Goal: Task Accomplishment & Management: Complete application form

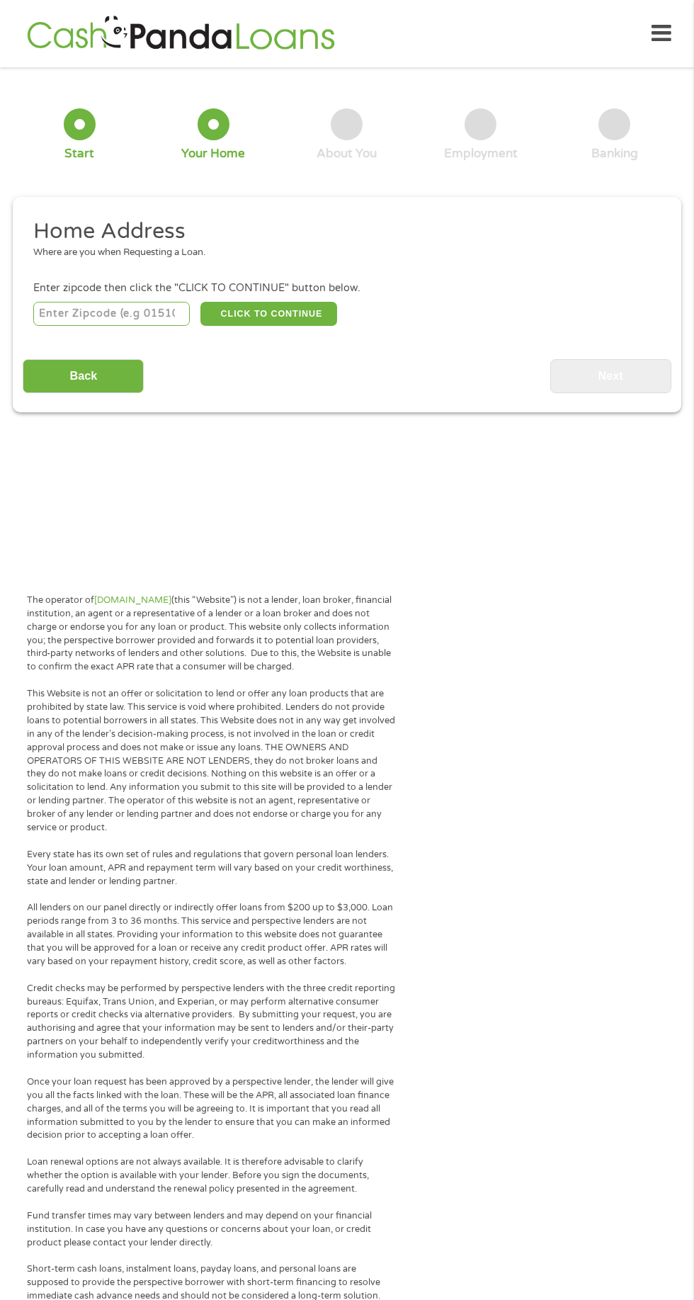
scroll to position [7, 0]
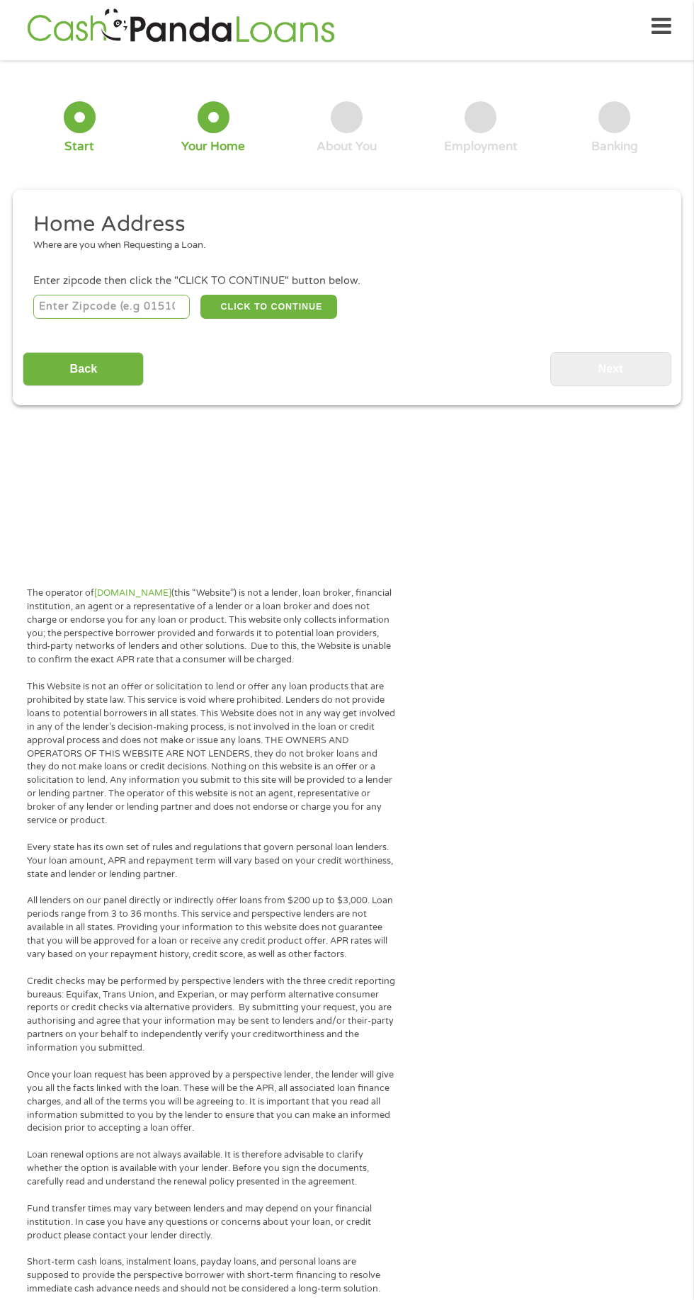
click at [162, 308] on input "number" at bounding box center [111, 307] width 157 height 24
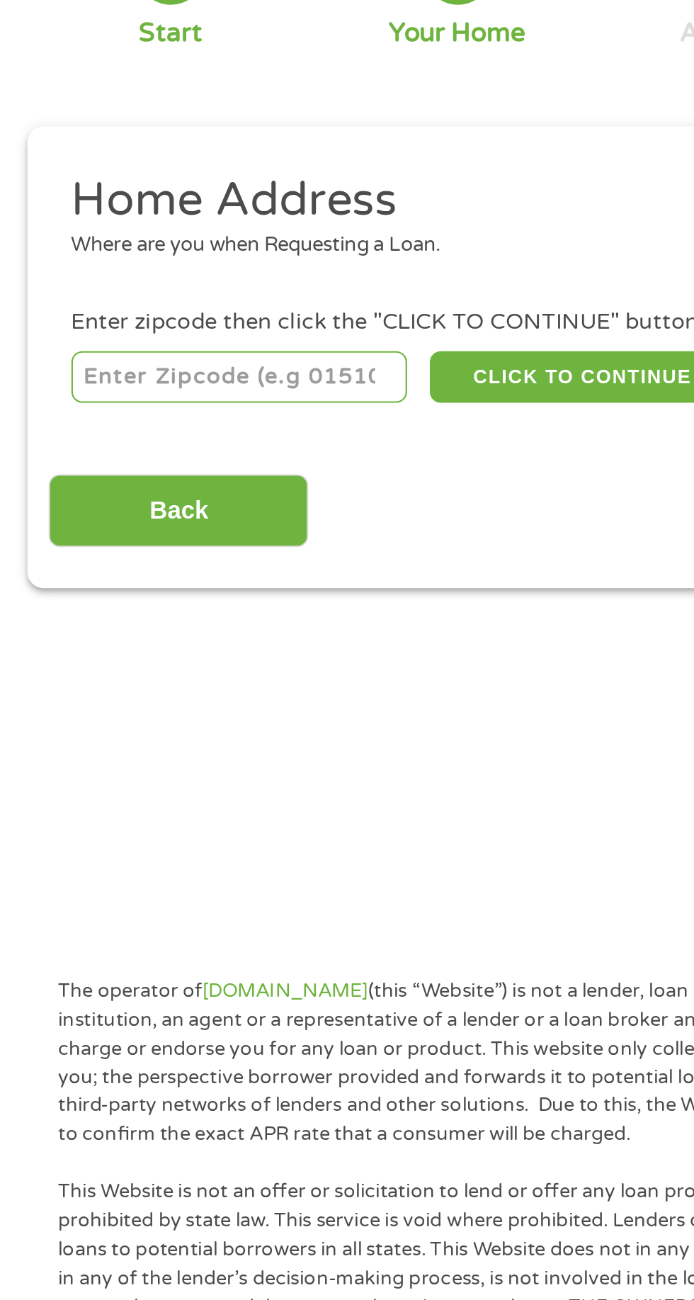
type input "37890"
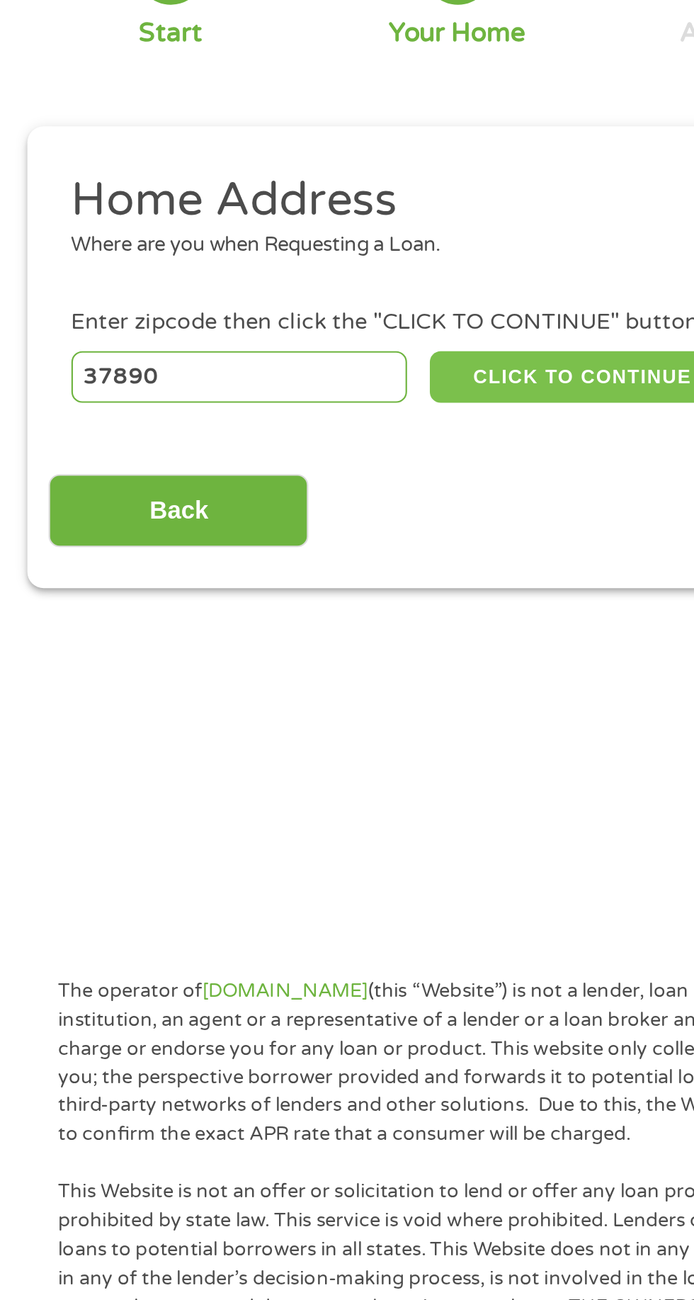
click at [296, 319] on button "CLICK TO CONTINUE" at bounding box center [269, 307] width 137 height 24
type input "37890"
type input "White Pine"
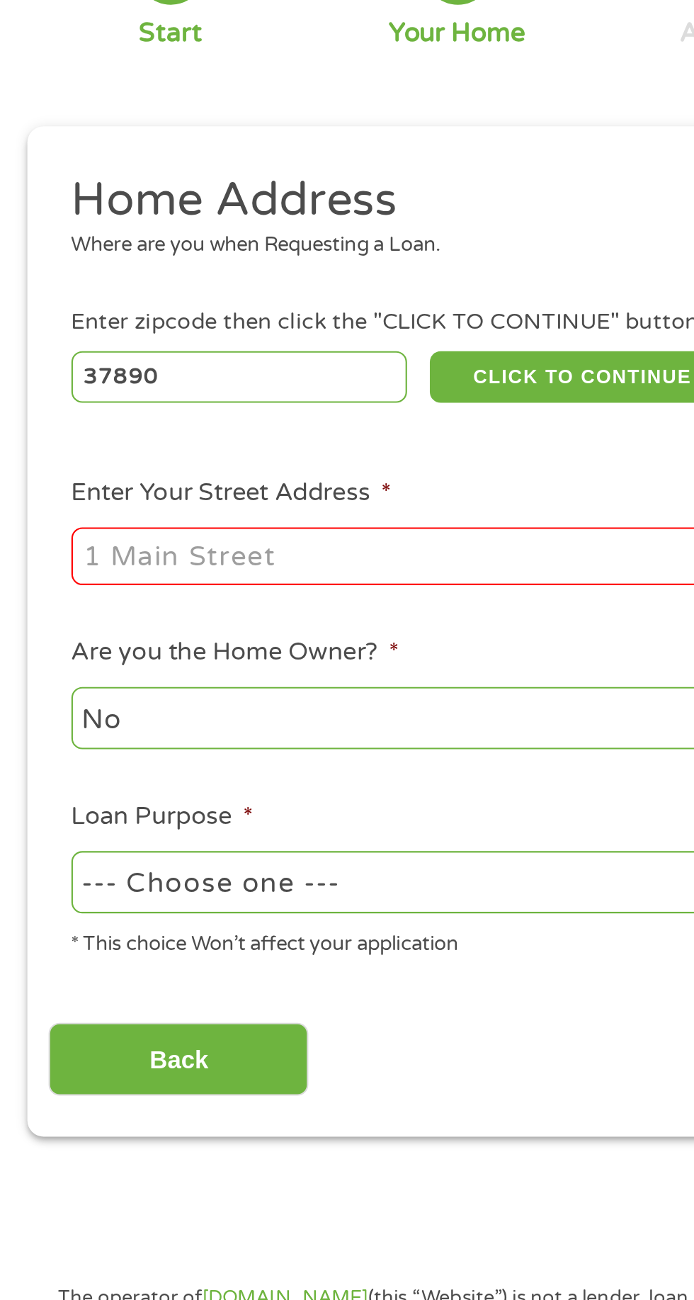
click at [262, 395] on input "Enter Your Street Address *" at bounding box center [185, 390] width 304 height 27
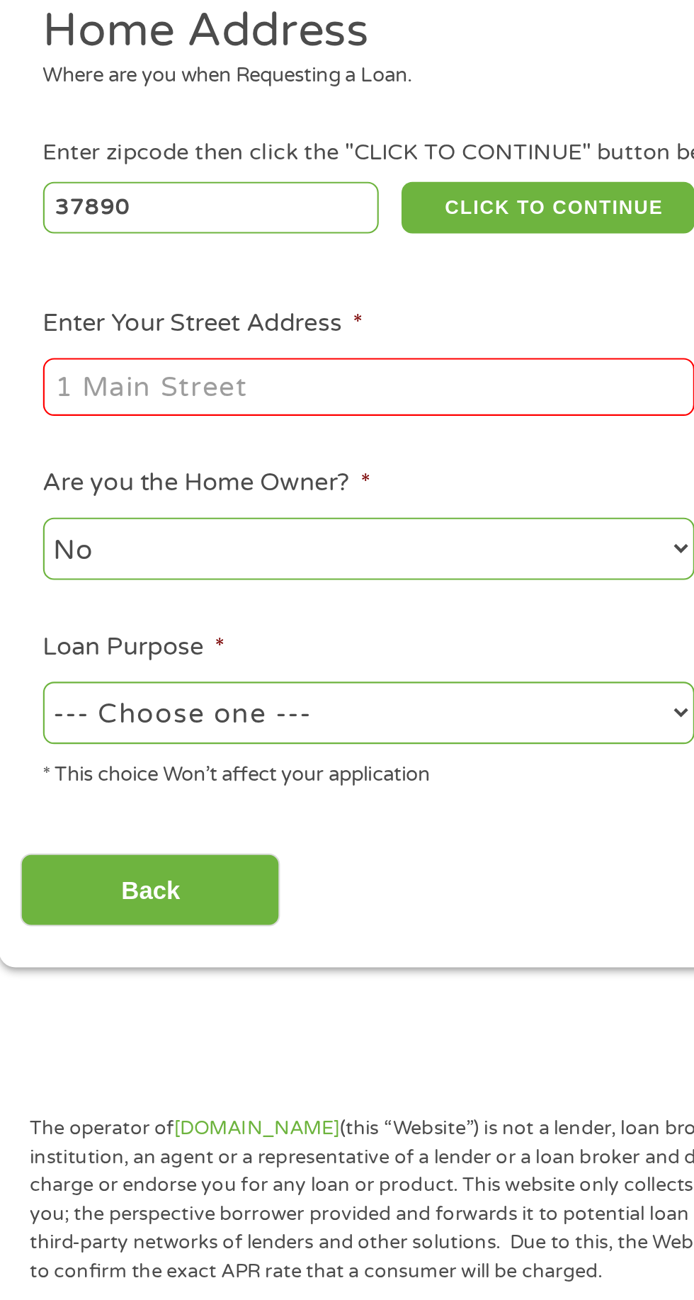
type input "[STREET_ADDRESS]"
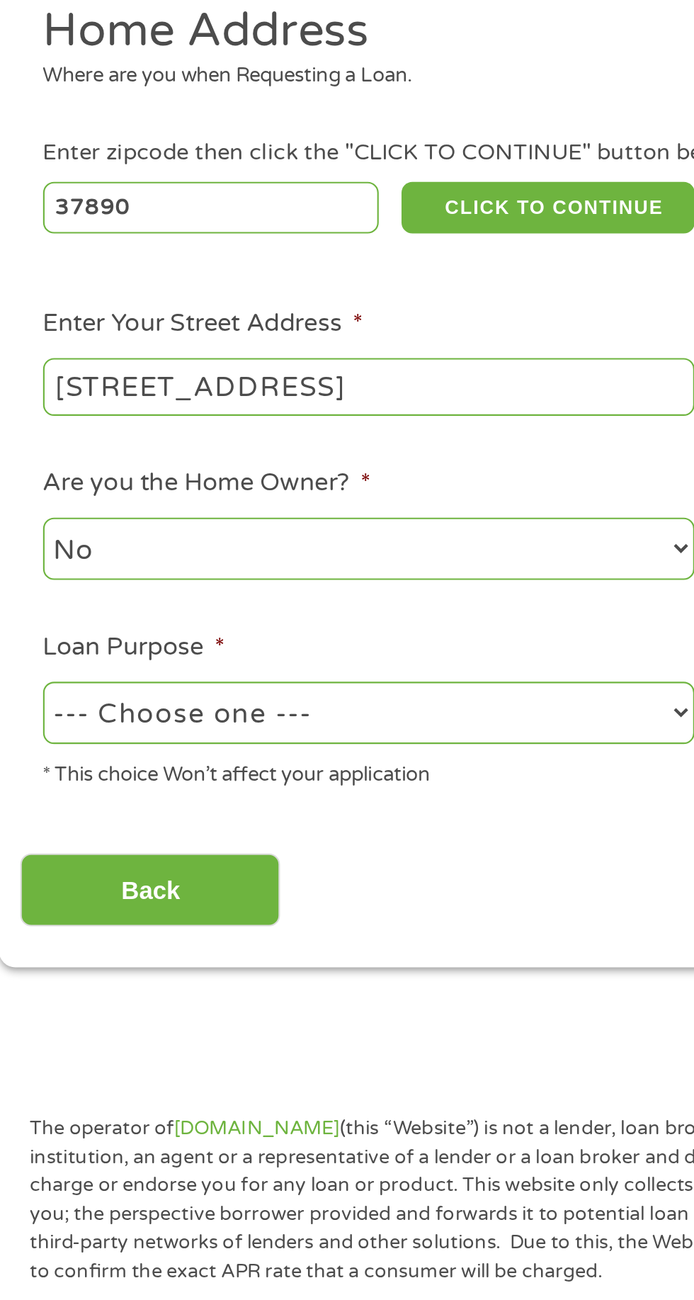
click at [262, 479] on select "No Yes" at bounding box center [185, 465] width 304 height 29
click at [33, 453] on select "No Yes" at bounding box center [185, 465] width 304 height 29
click at [268, 555] on select "--- Choose one --- Pay Bills Debt Consolidation Home Improvement Major Purchase…" at bounding box center [185, 542] width 304 height 29
select select "other"
click at [33, 529] on select "--- Choose one --- Pay Bills Debt Consolidation Home Improvement Major Purchase…" at bounding box center [185, 542] width 304 height 29
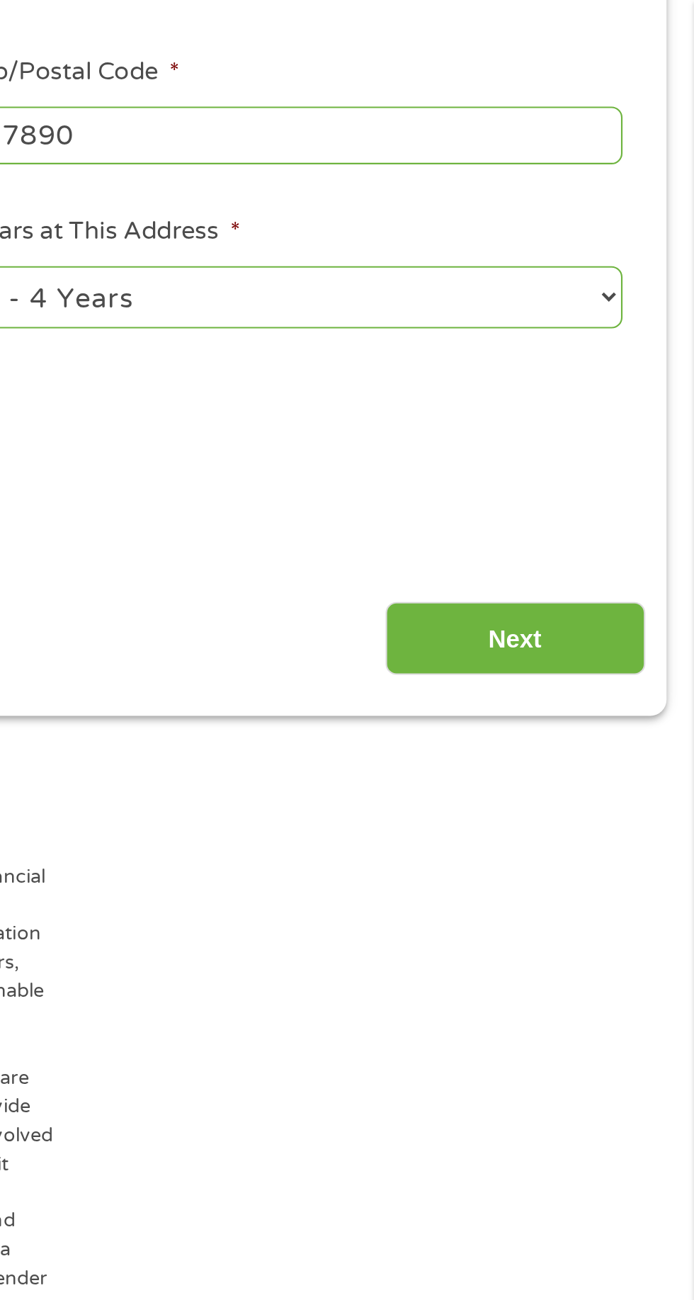
scroll to position [326, 0]
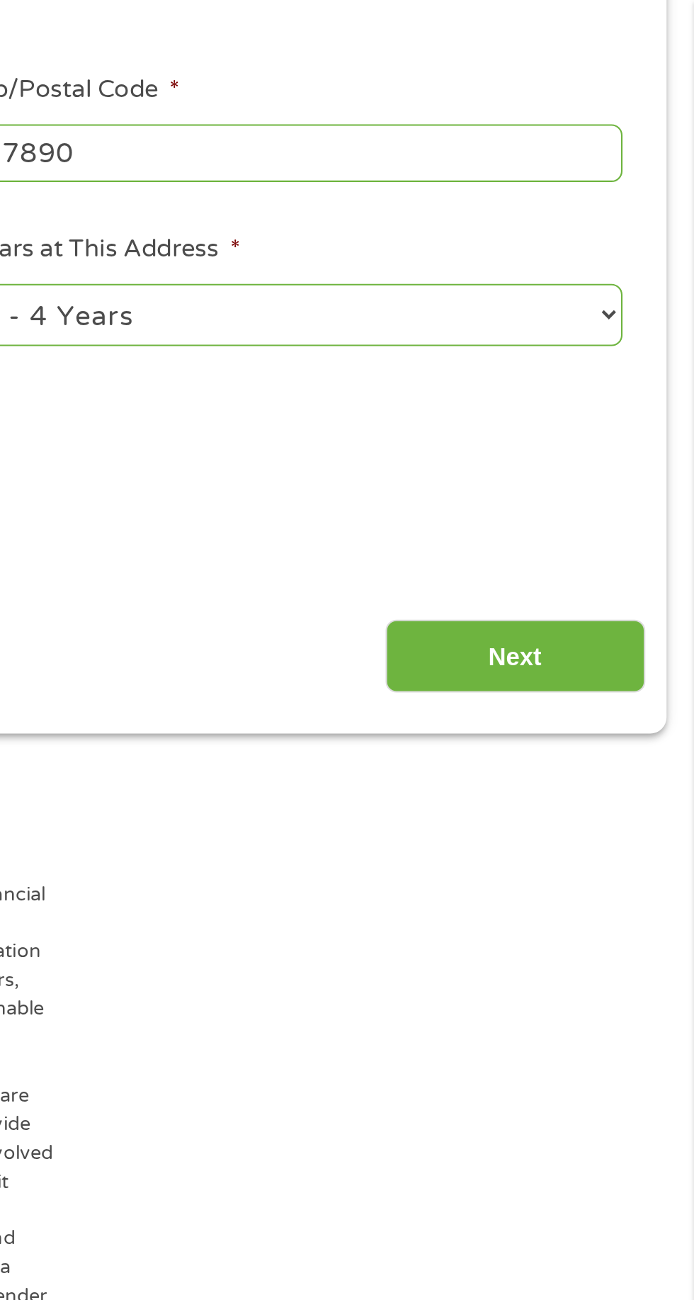
click at [638, 315] on input "Next" at bounding box center [610, 306] width 121 height 35
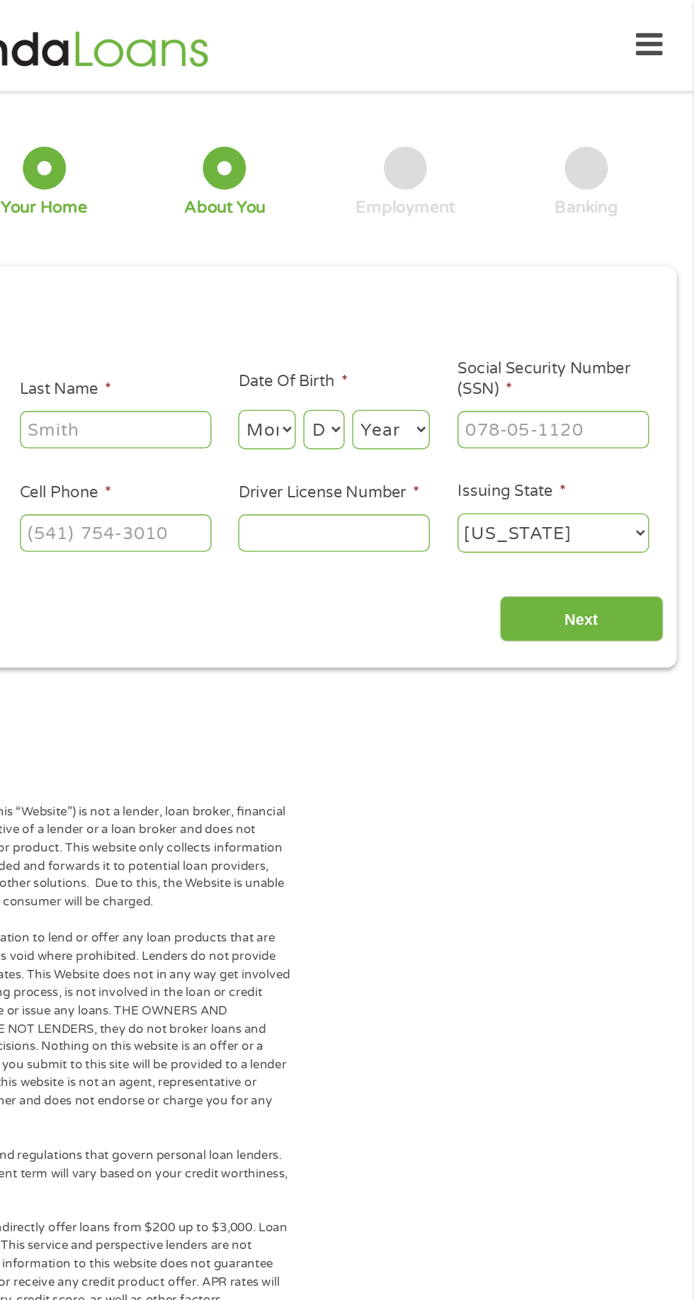
scroll to position [0, 0]
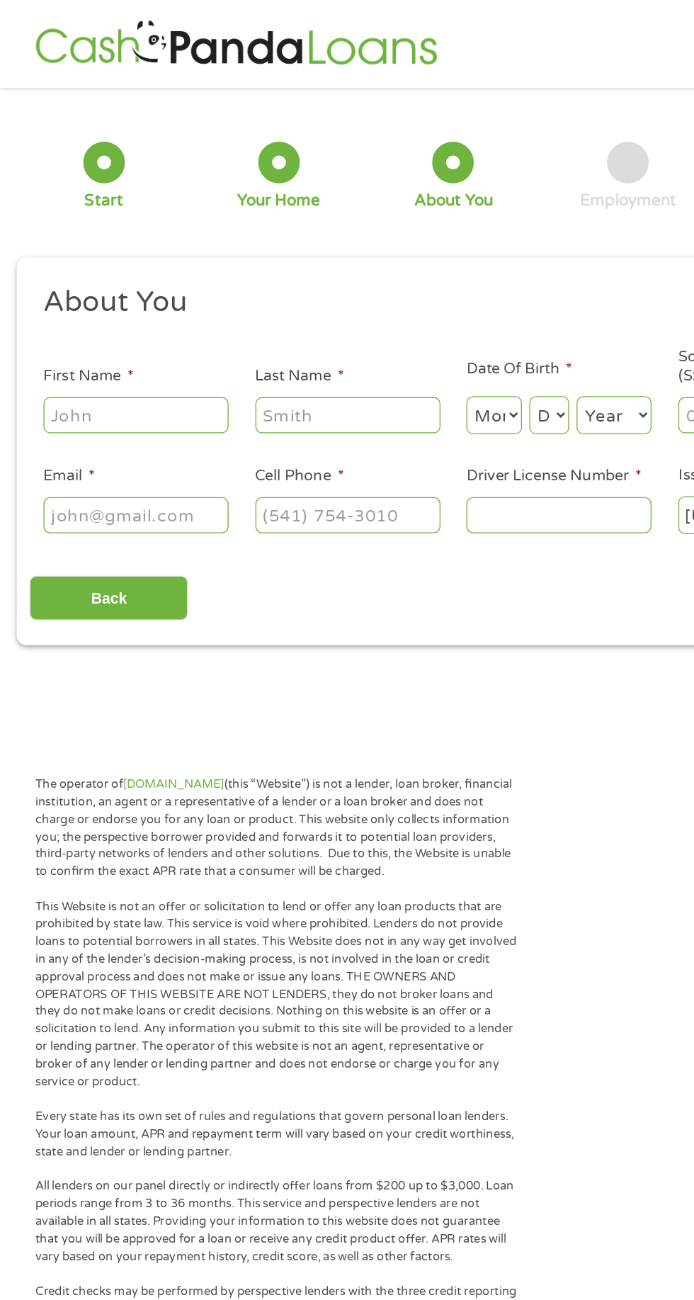
click at [125, 322] on input "First Name *" at bounding box center [104, 317] width 142 height 27
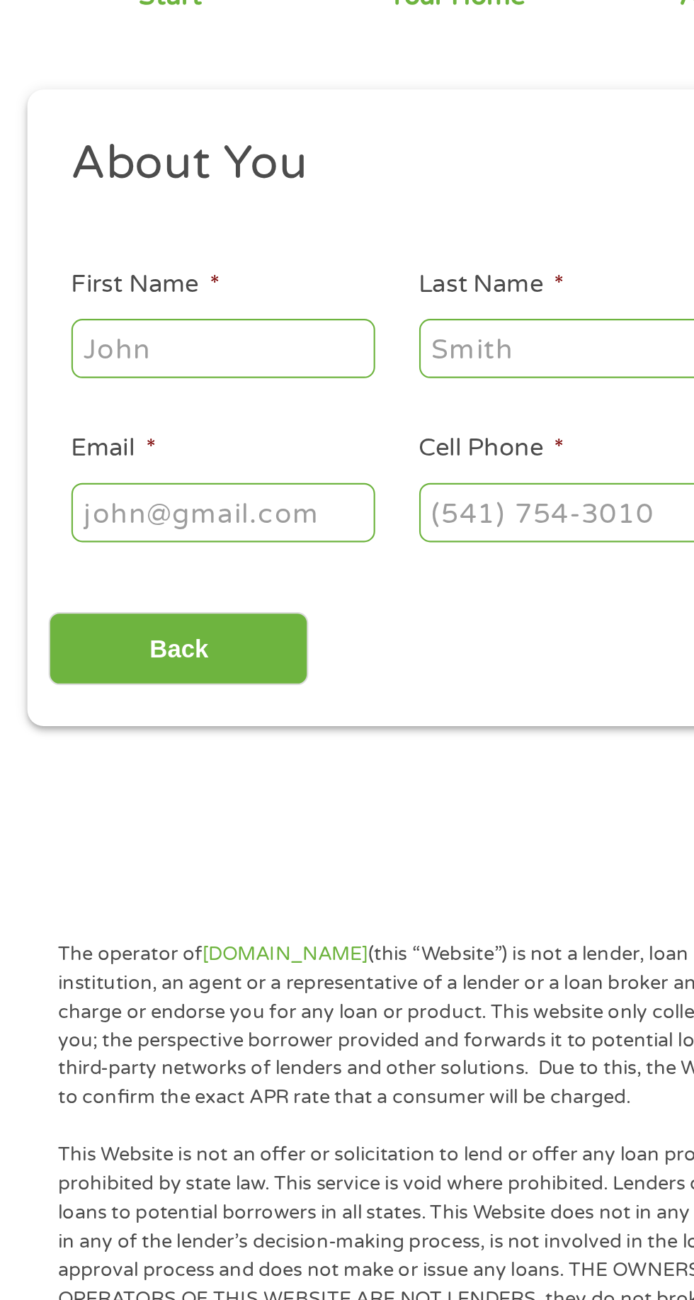
type input "[PERSON_NAME]"
type input "Seals"
type input "[EMAIL_ADDRESS][DOMAIN_NAME]"
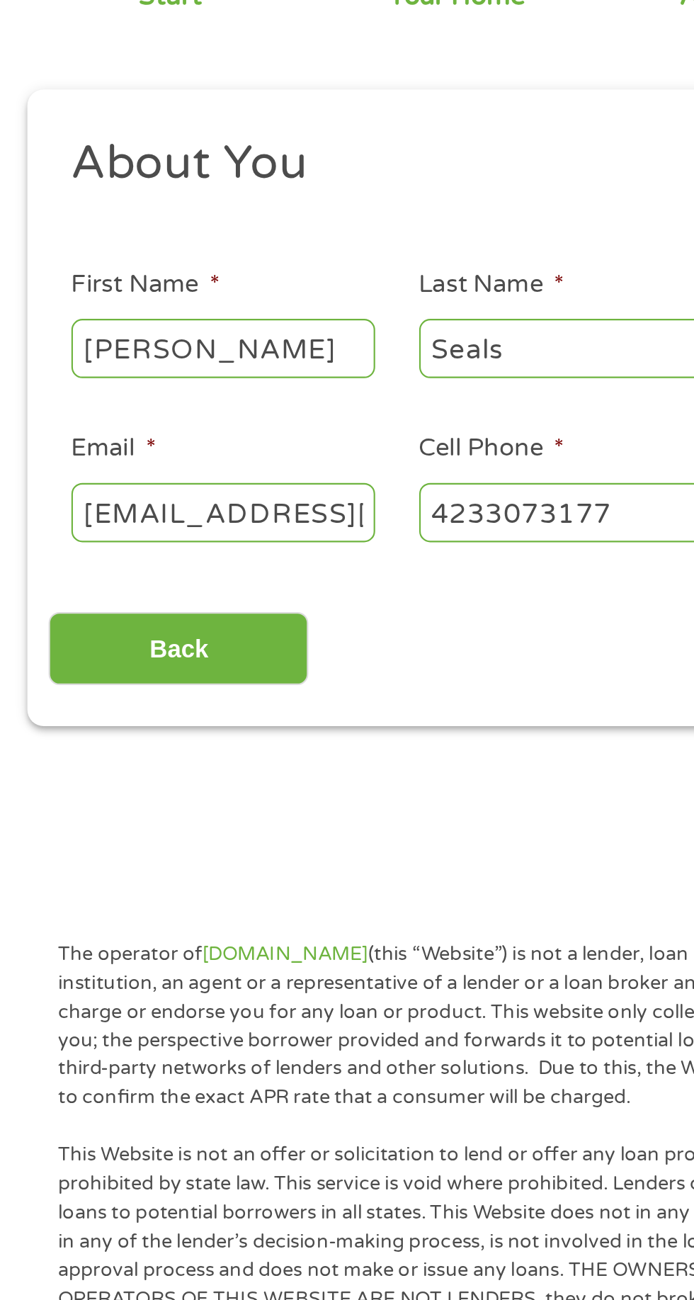
type input "[PHONE_NUMBER]"
click at [159, 401] on input "[EMAIL_ADDRESS][DOMAIN_NAME]" at bounding box center [104, 393] width 142 height 27
type input "[EMAIL_ADDRESS][DOMAIN_NAME]"
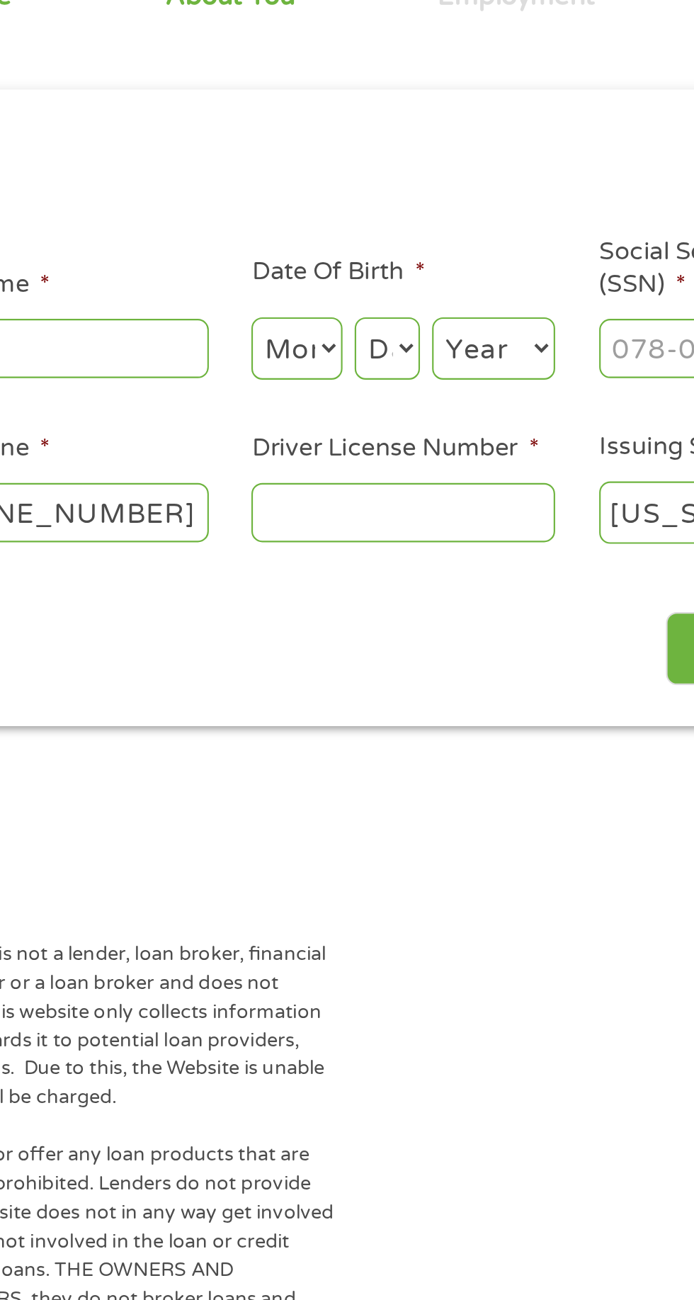
click at [383, 323] on select "Month 1 2 3 4 5 6 7 8 9 10 11 12" at bounding box center [378, 317] width 43 height 29
select select "2"
click at [357, 304] on select "Month 1 2 3 4 5 6 7 8 9 10 11 12" at bounding box center [378, 317] width 43 height 29
click at [430, 328] on select "Day 1 2 3 4 5 6 7 8 9 10 11 12 13 14 15 16 17 18 19 20 21 22 23 24 25 26 27 28 …" at bounding box center [420, 317] width 30 height 29
select select "5"
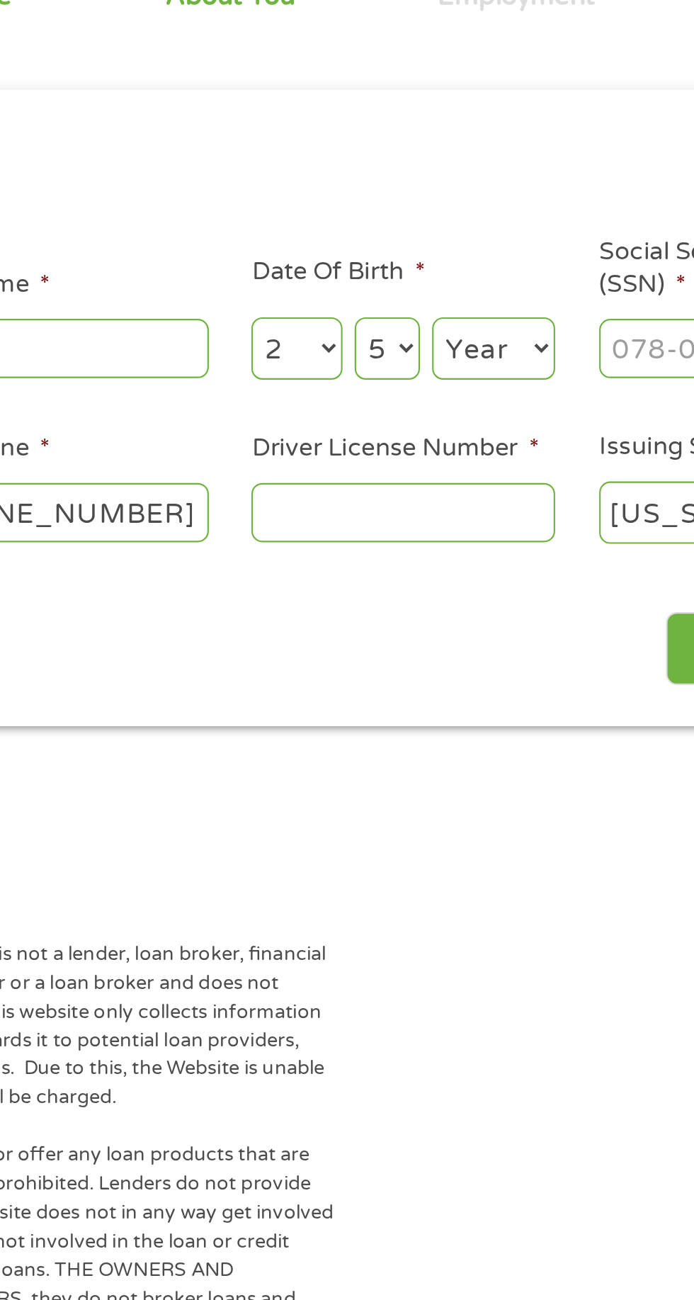
click at [405, 304] on select "Day 1 2 3 4 5 6 7 8 9 10 11 12 13 14 15 16 17 18 19 20 21 22 23 24 25 26 27 28 …" at bounding box center [420, 317] width 30 height 29
click at [491, 329] on select "Year [DATE] 2006 2005 2004 2003 2002 2001 2000 1999 1998 1997 1996 1995 1994 19…" at bounding box center [469, 317] width 57 height 29
select select "1958"
click at [441, 304] on select "Year [DATE] 2006 2005 2004 2003 2002 2001 2000 1999 1998 1997 1996 1995 1994 19…" at bounding box center [469, 317] width 57 height 29
click at [465, 402] on input "Driver License Number *" at bounding box center [428, 393] width 142 height 27
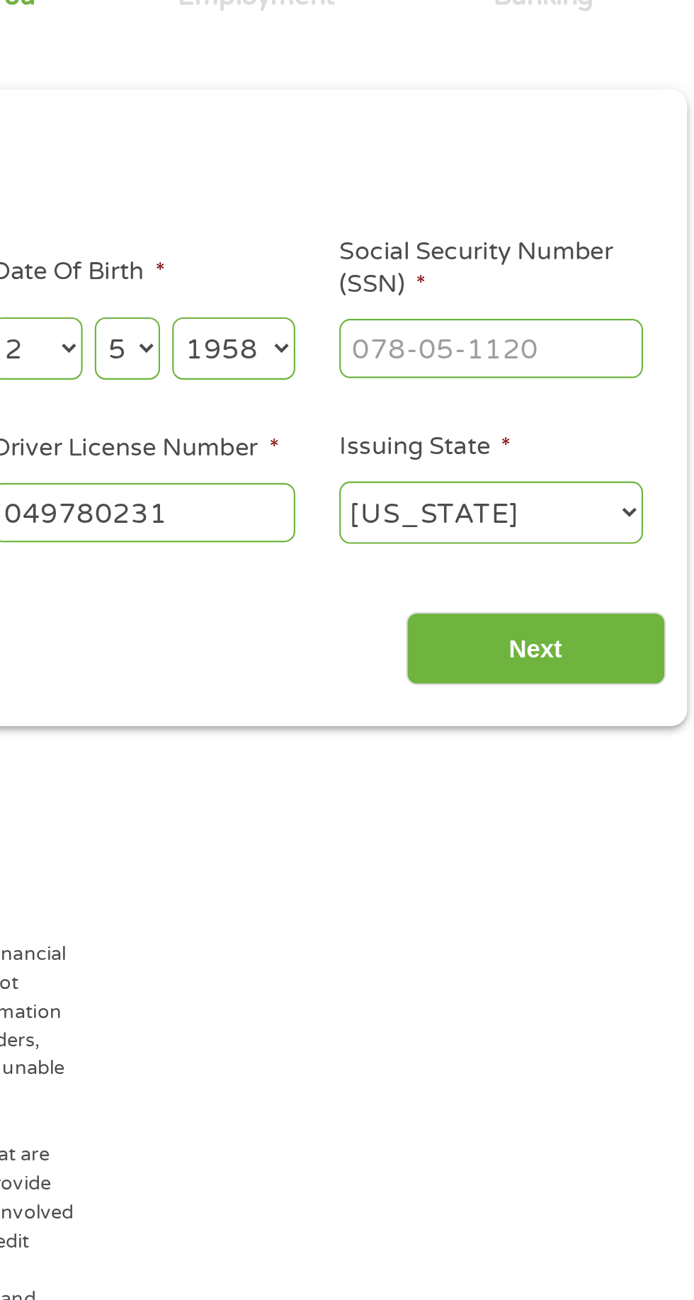
type input "049780231"
click at [587, 324] on input "Social Security Number (SSN) *" at bounding box center [590, 317] width 142 height 27
type input "413-04-1597"
click at [639, 471] on input "Next" at bounding box center [610, 458] width 121 height 35
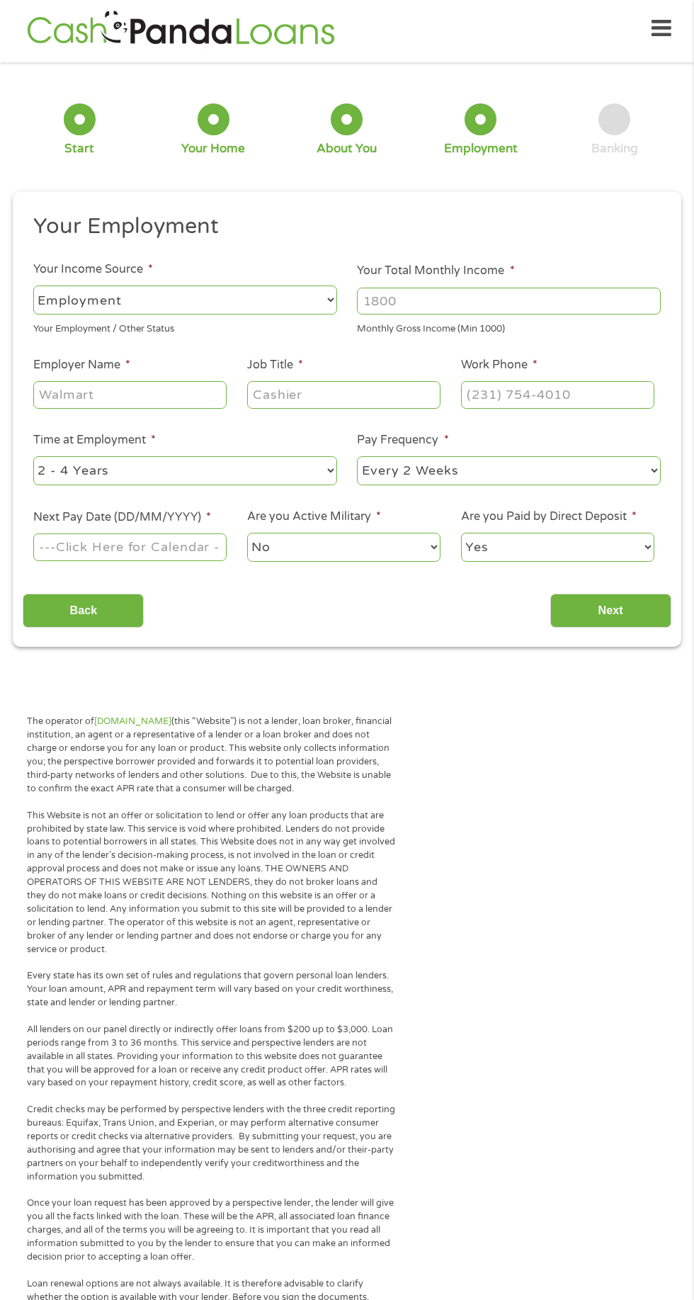
scroll to position [9, 0]
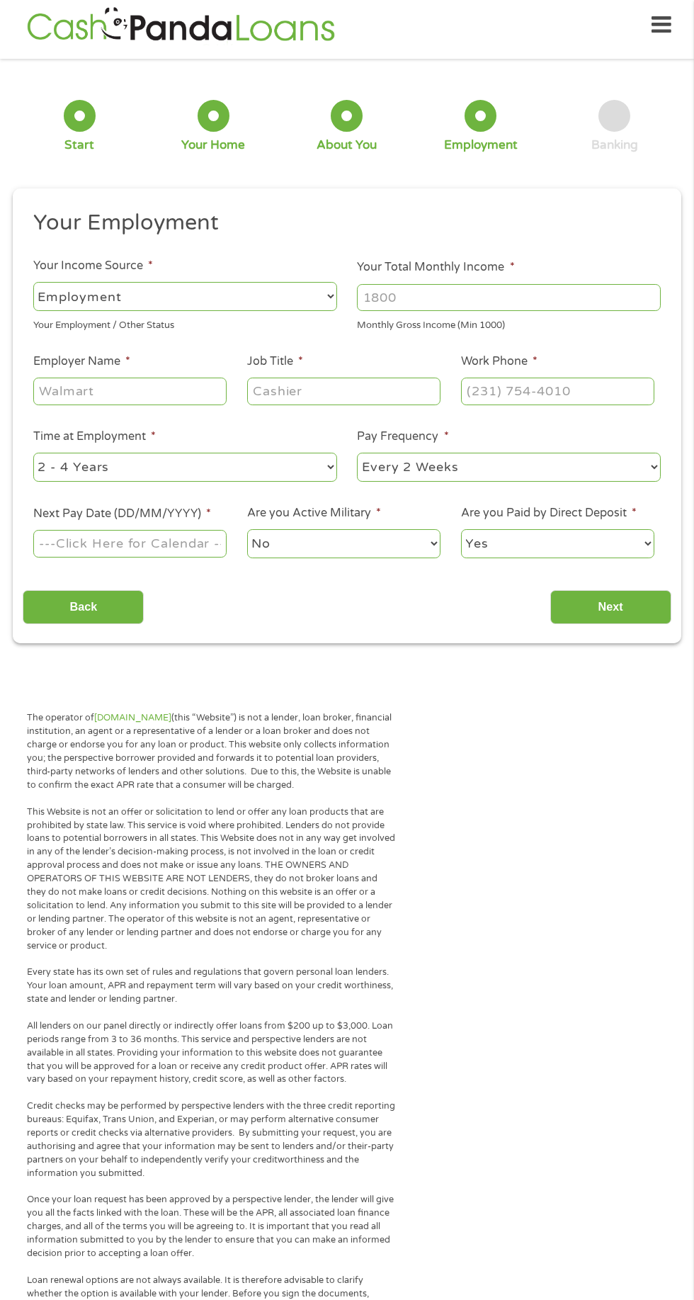
click at [169, 550] on body "Home Get Loan Offer How it works FAQs Blog Cash Loans Quick Loans Online Loans …" at bounding box center [347, 1072] width 694 height 2162
click at [167, 545] on input "Next Pay Date (DD/MM/YYYY) *" at bounding box center [129, 543] width 193 height 27
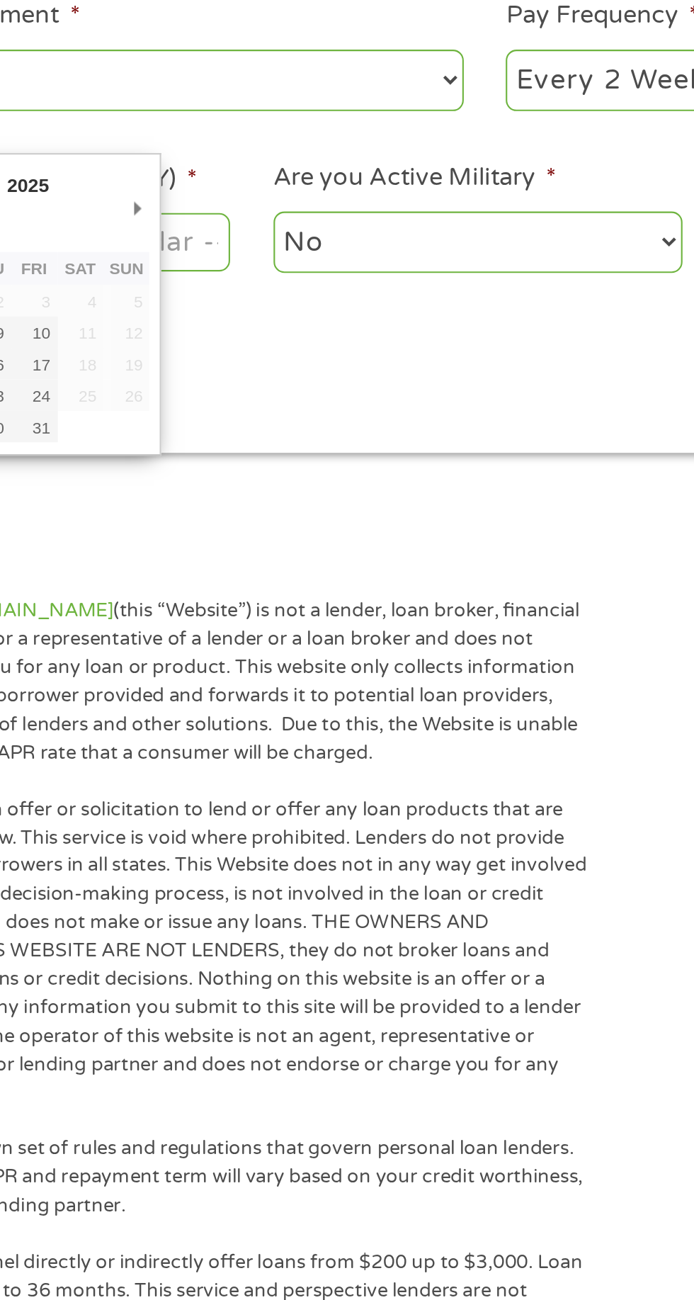
scroll to position [11, 0]
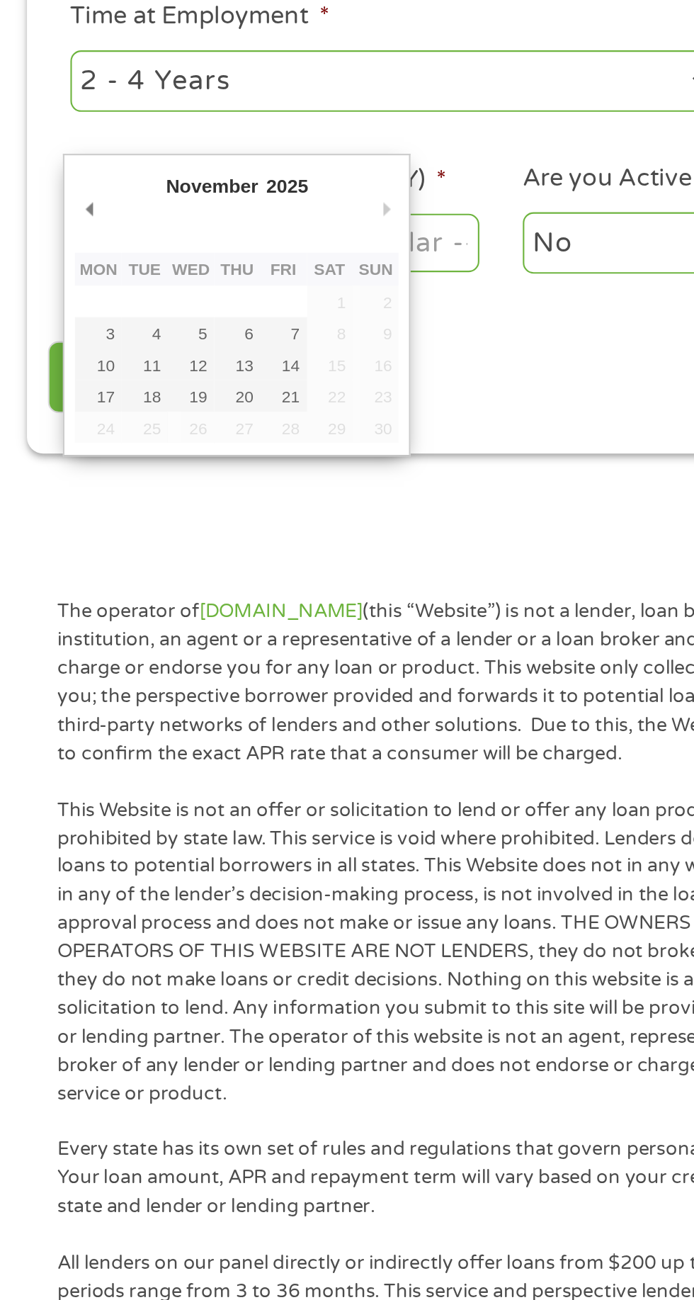
type input "[DATE]"
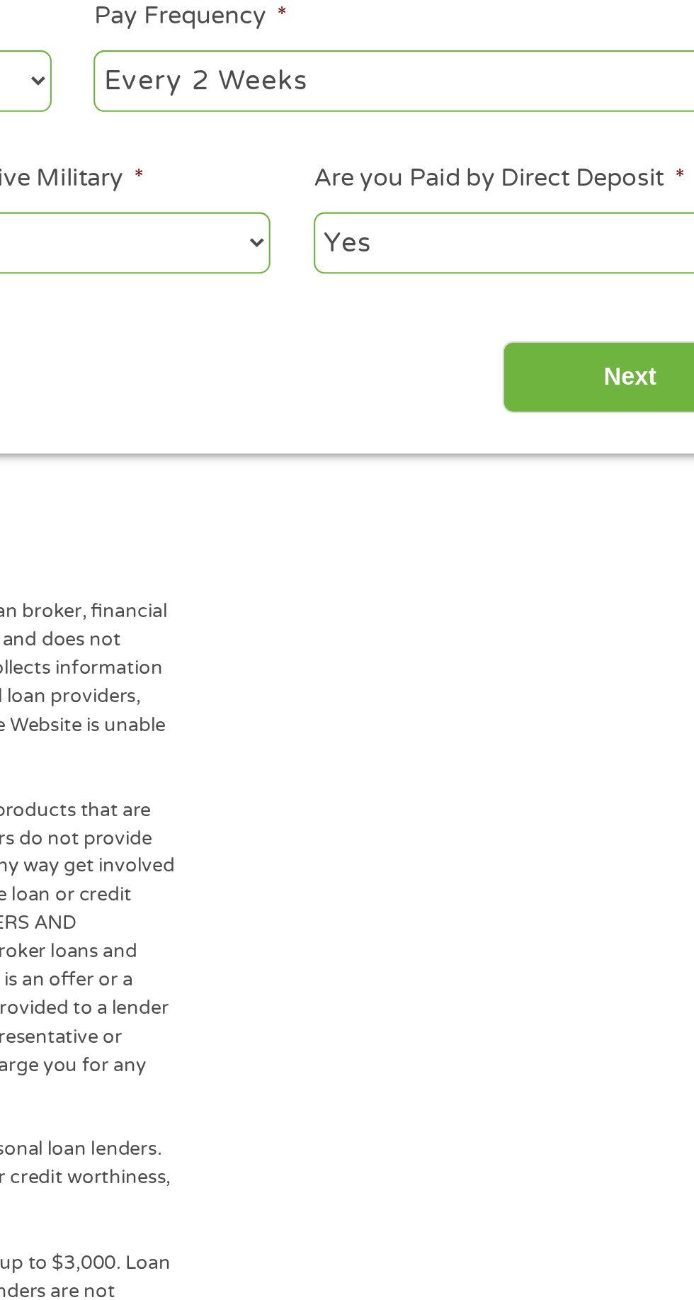
click at [619, 616] on input "Next" at bounding box center [610, 604] width 121 height 35
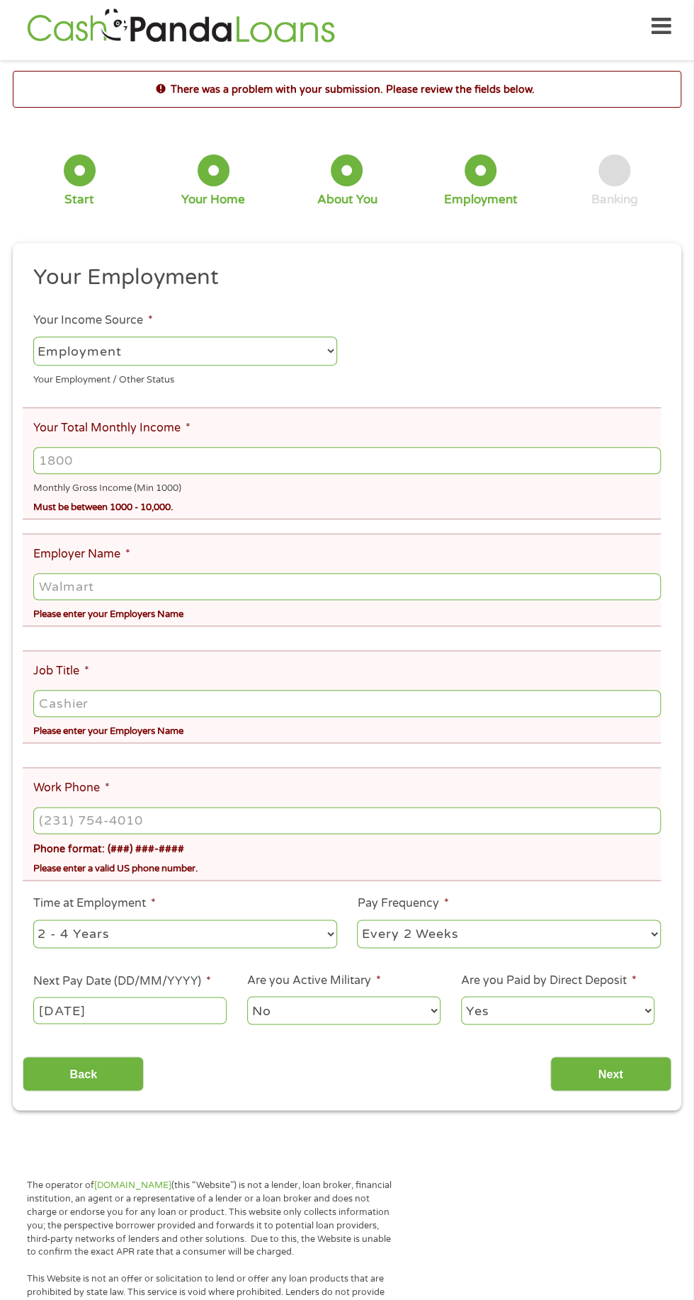
scroll to position [6, 0]
click at [332, 359] on select "--- Choose one --- Employment [DEMOGRAPHIC_DATA] Benefits" at bounding box center [185, 351] width 304 height 29
select select "benefits"
click at [33, 338] on select "--- Choose one --- Employment [DEMOGRAPHIC_DATA] Benefits" at bounding box center [185, 351] width 304 height 29
type input "Other"
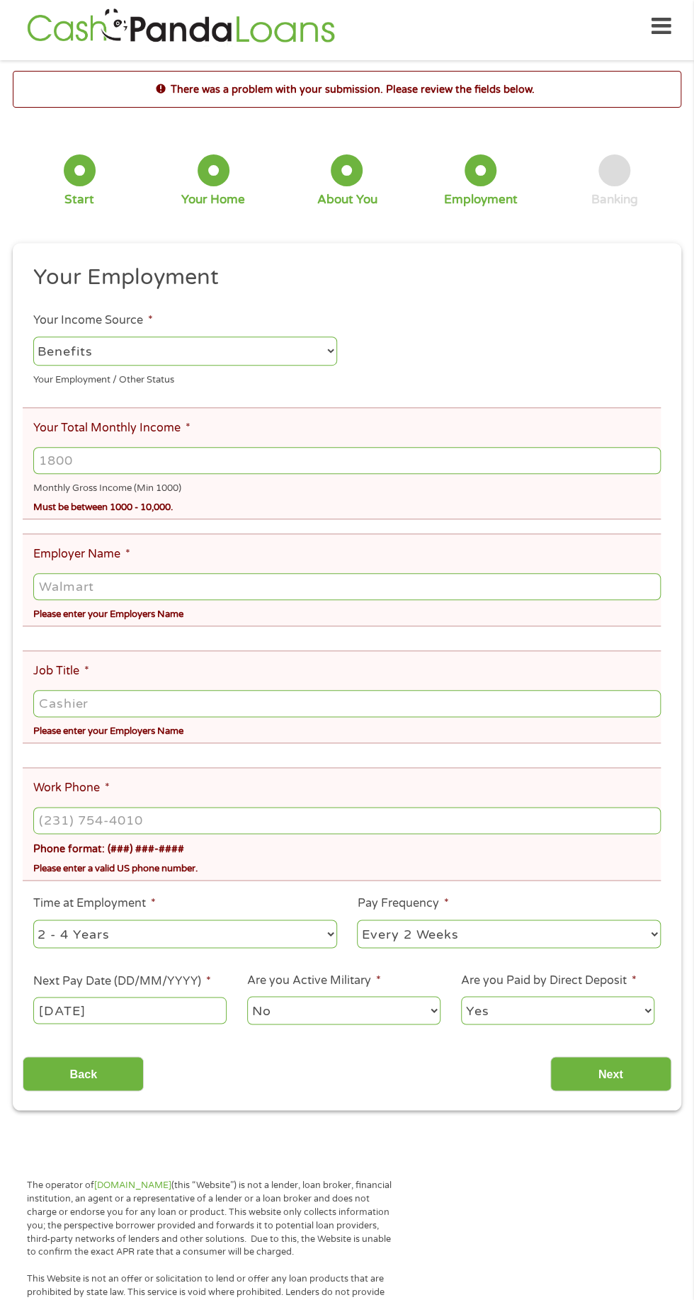
type input "[PHONE_NUMBER]"
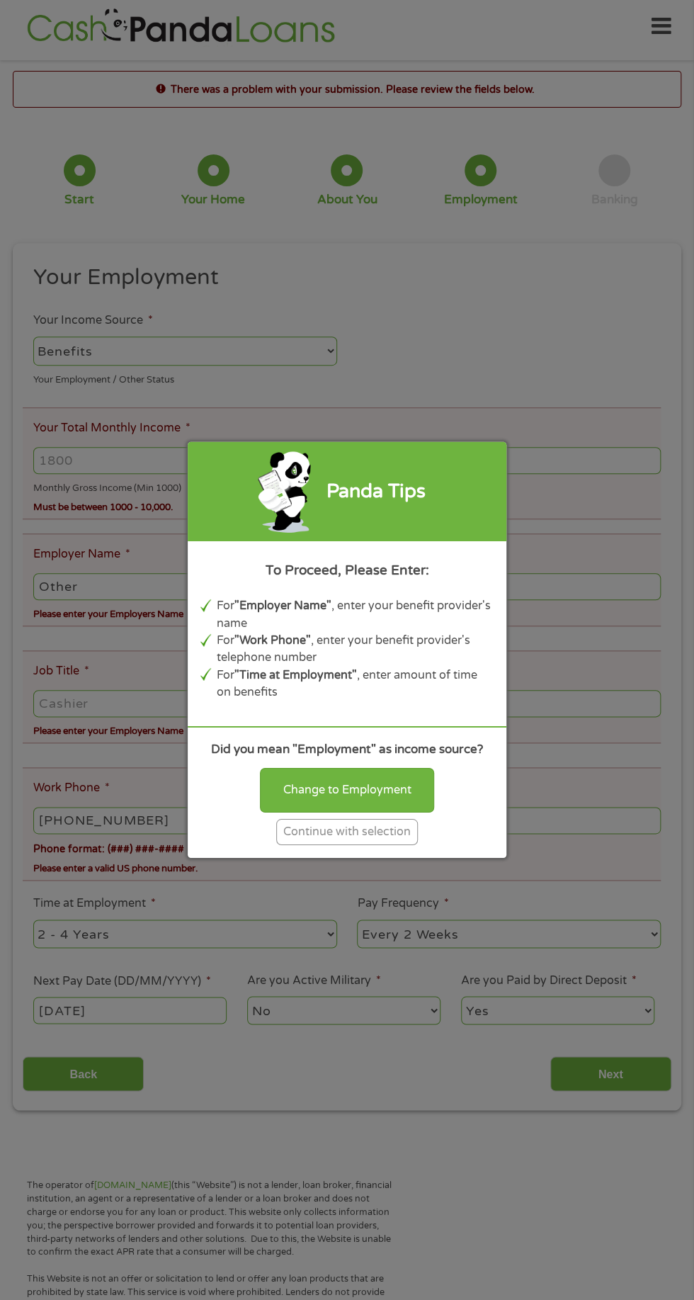
click at [396, 862] on div "Panda Tips To Proceed, Please Enter: For "Employer Name" , enter your benefit p…" at bounding box center [347, 650] width 694 height 1300
click at [371, 842] on div "Continue with selection" at bounding box center [347, 832] width 142 height 26
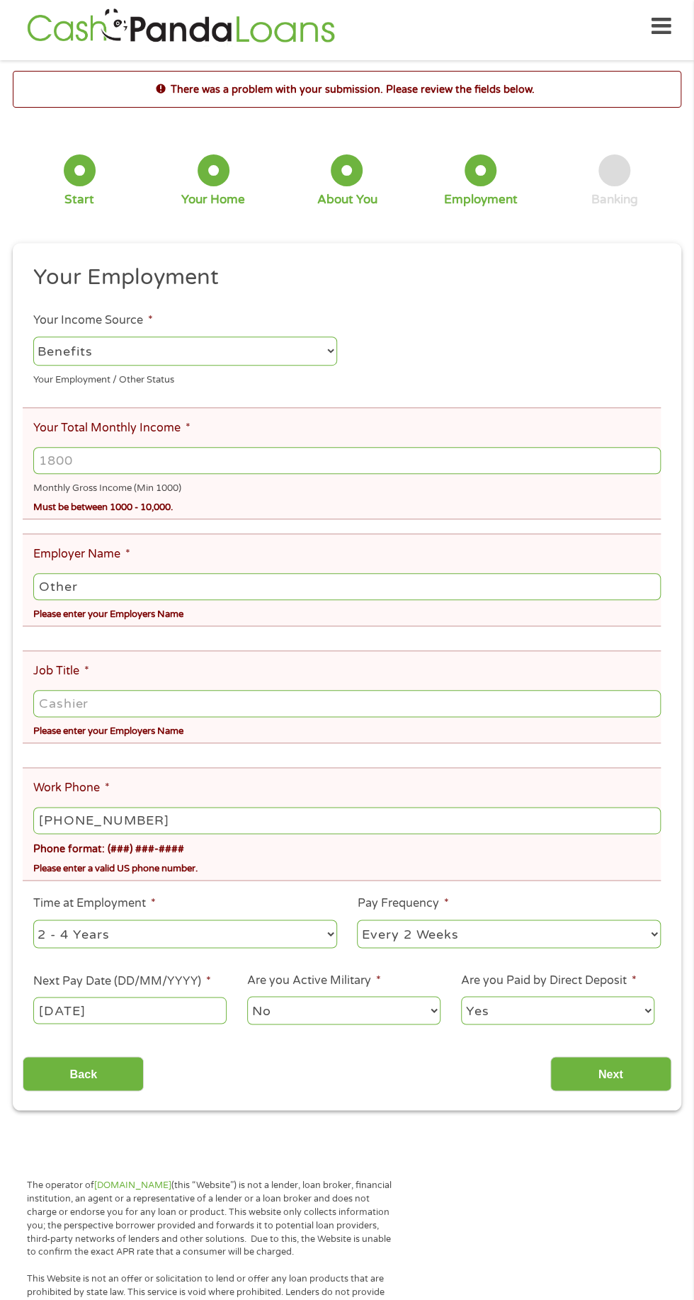
click at [330, 468] on input "Your Total Monthly Income *" at bounding box center [347, 460] width 628 height 27
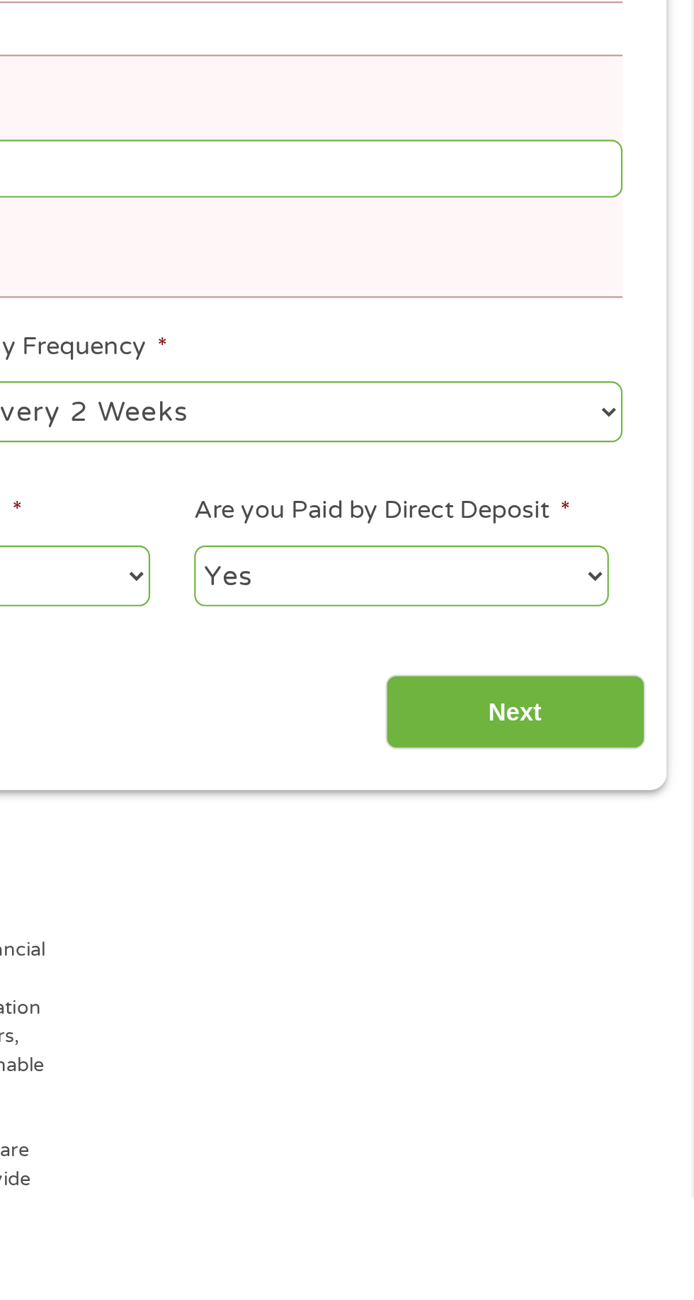
click at [647, 1069] on input "Next" at bounding box center [610, 1073] width 121 height 35
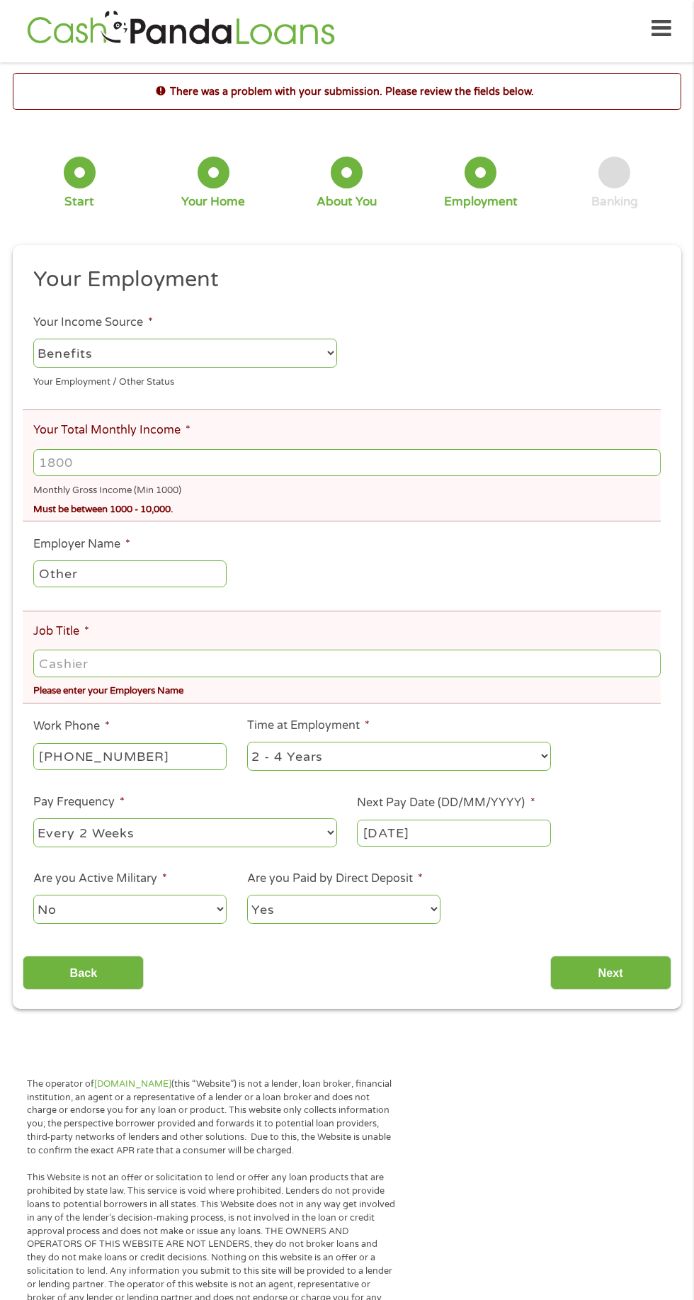
scroll to position [8, 0]
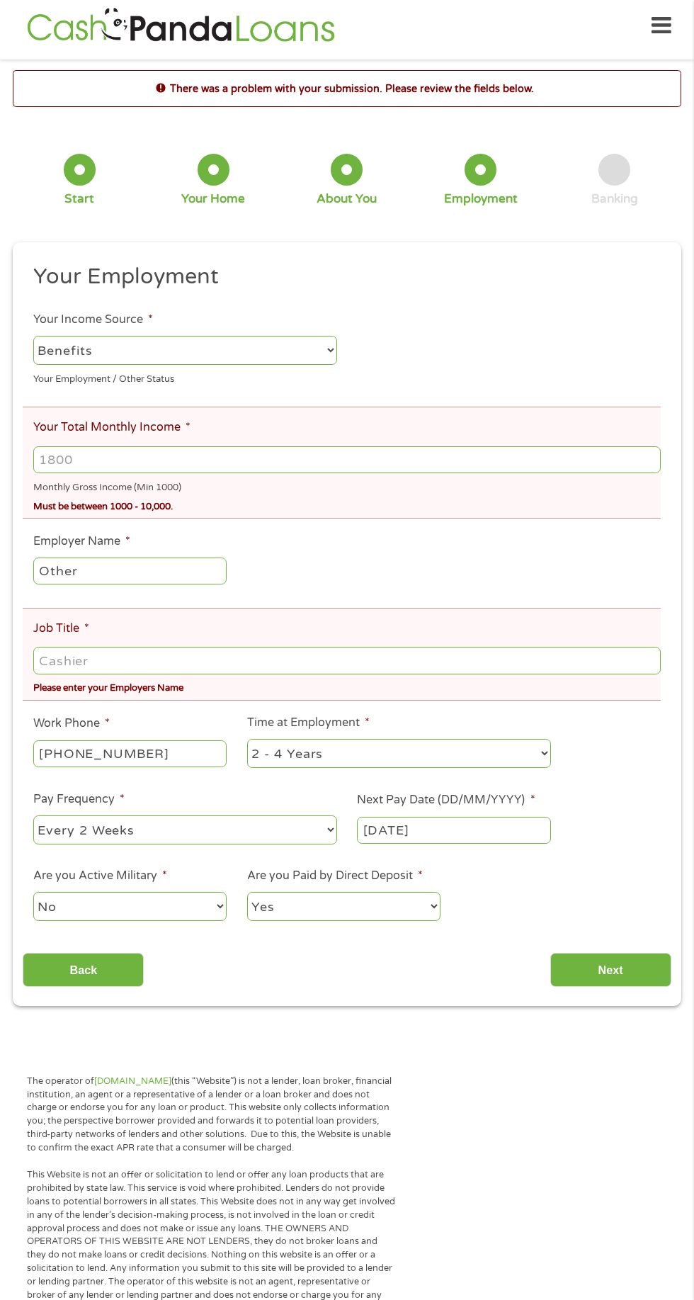
click at [193, 575] on input "Other" at bounding box center [129, 571] width 193 height 27
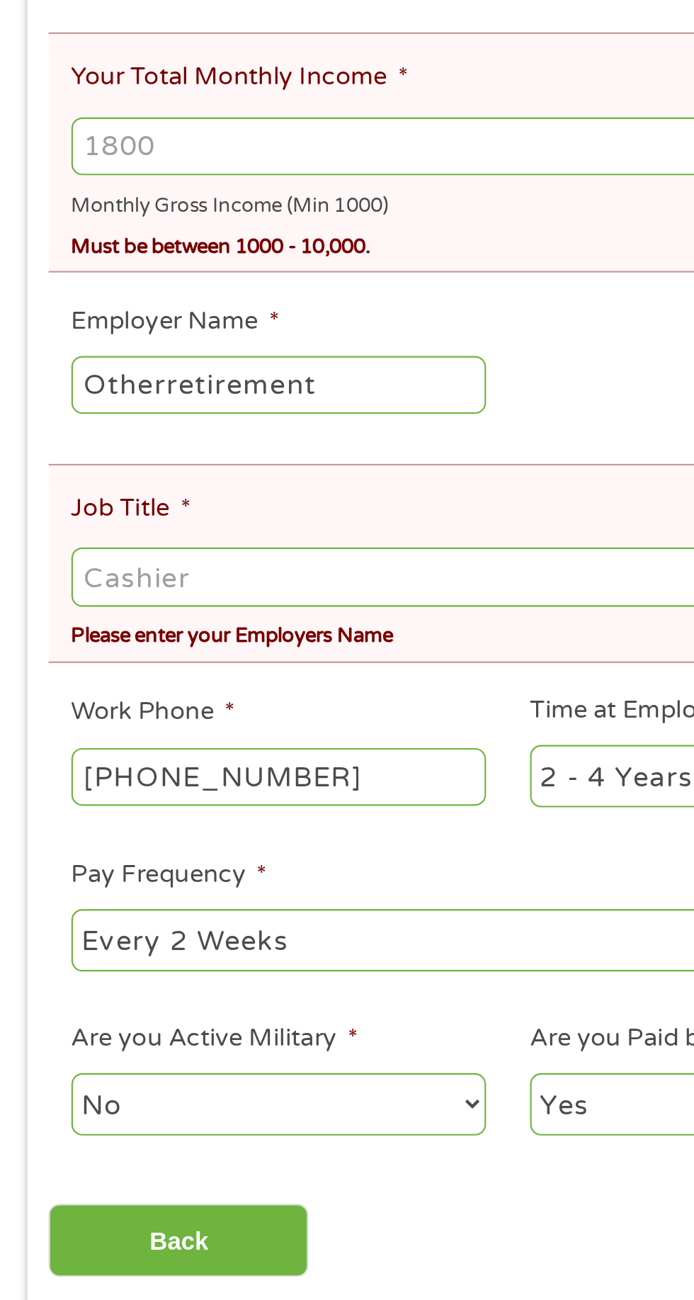
type input "Otherretirement"
click at [193, 669] on input "Job Title *" at bounding box center [347, 660] width 628 height 27
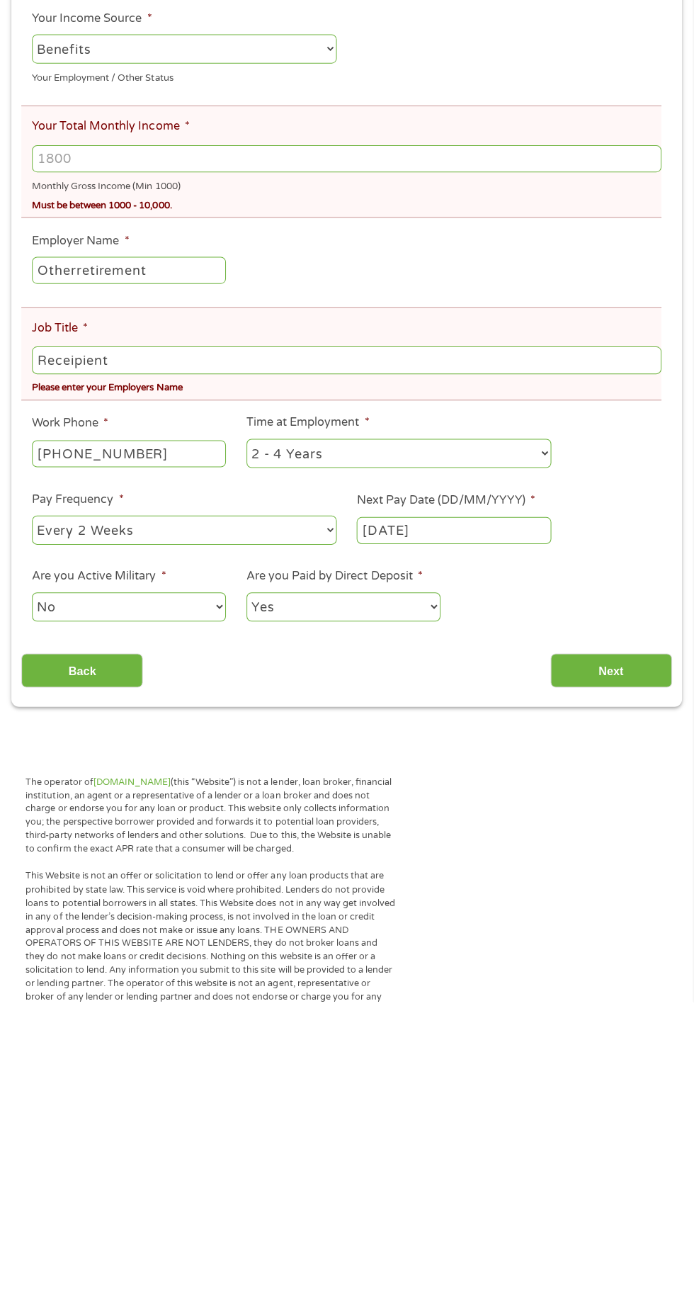
type input "Receipient"
click at [315, 461] on input "Your Total Monthly Income *" at bounding box center [347, 459] width 628 height 27
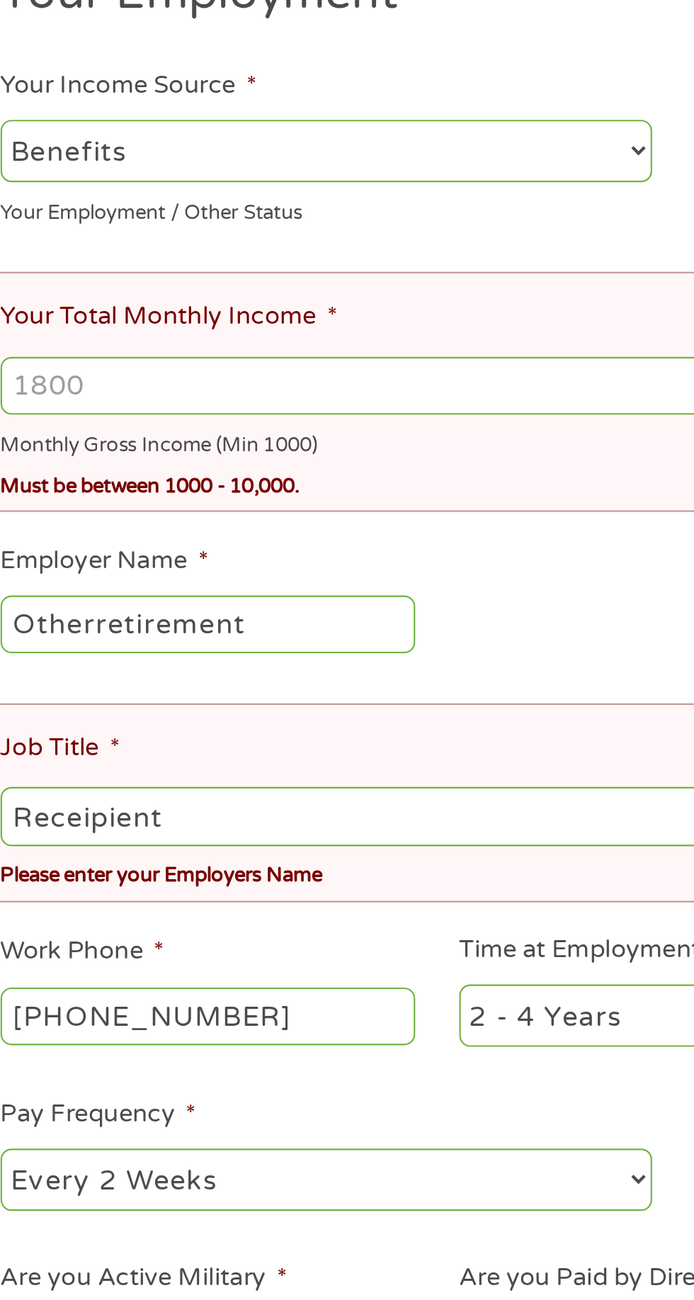
click at [238, 467] on input "Your Total Monthly Income *" at bounding box center [347, 459] width 628 height 27
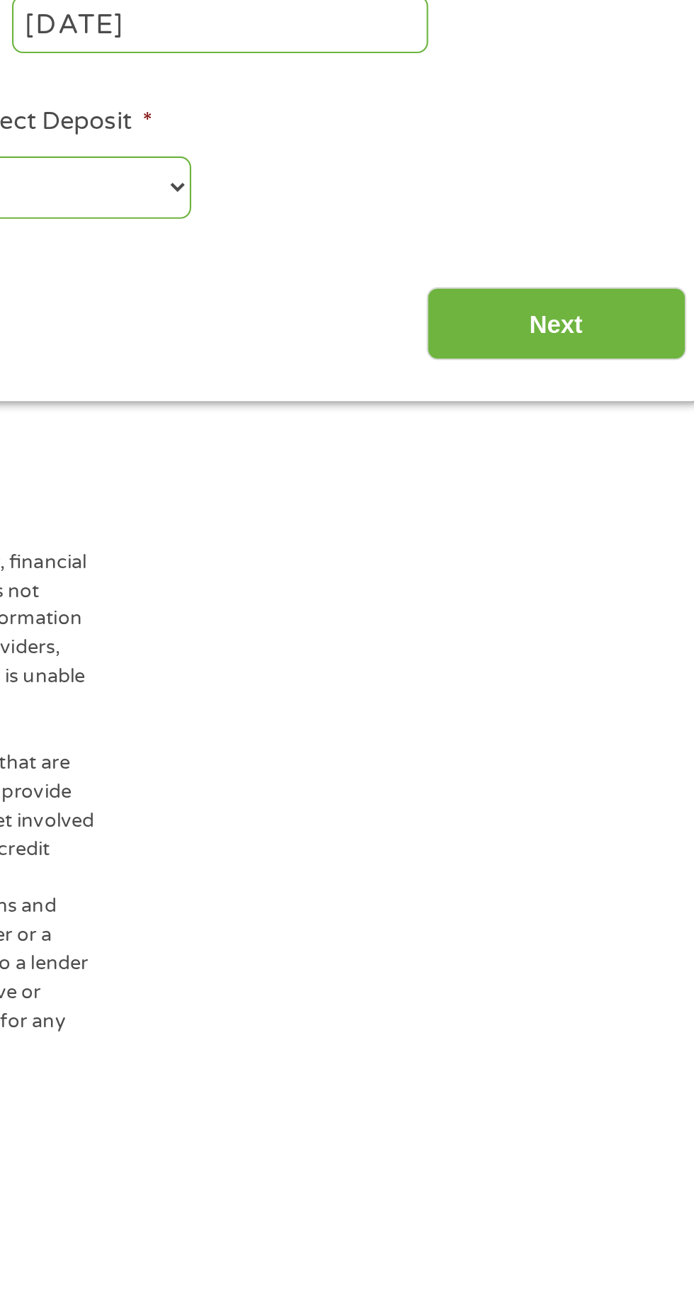
type input "1800"
click at [618, 984] on input "Next" at bounding box center [610, 970] width 121 height 35
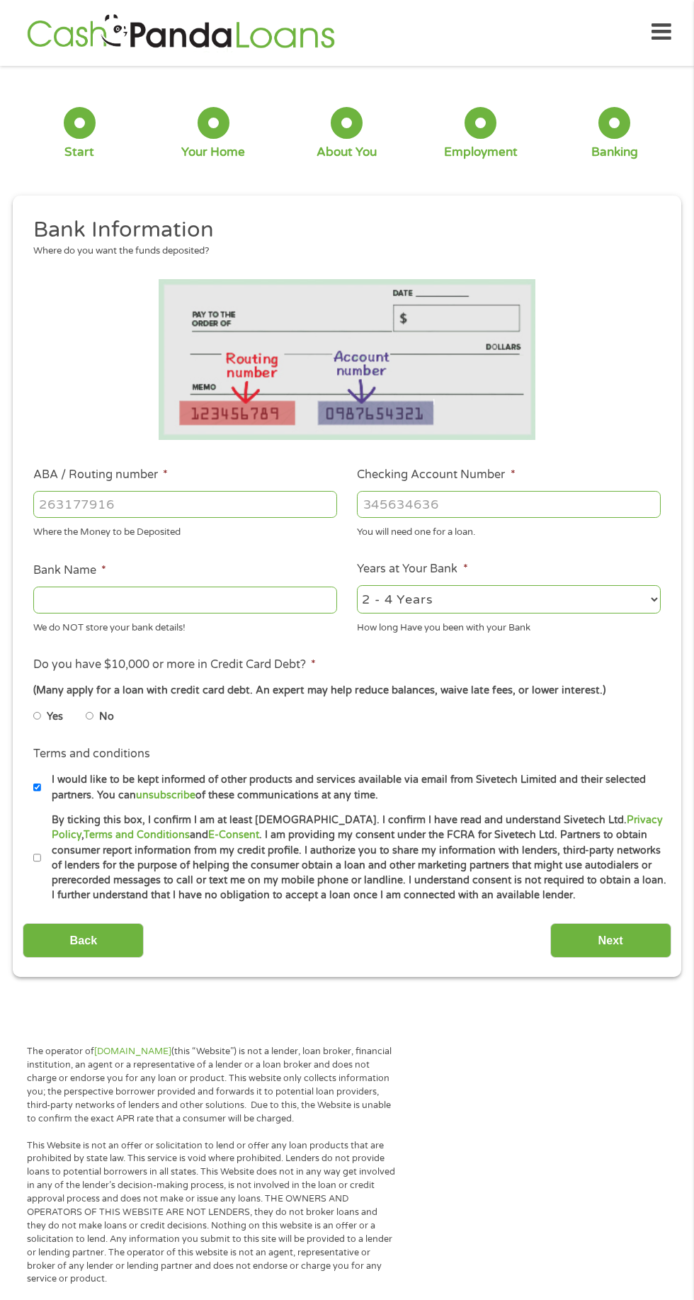
scroll to position [0, 0]
click at [281, 509] on input "ABA / Routing number *" at bounding box center [185, 505] width 304 height 27
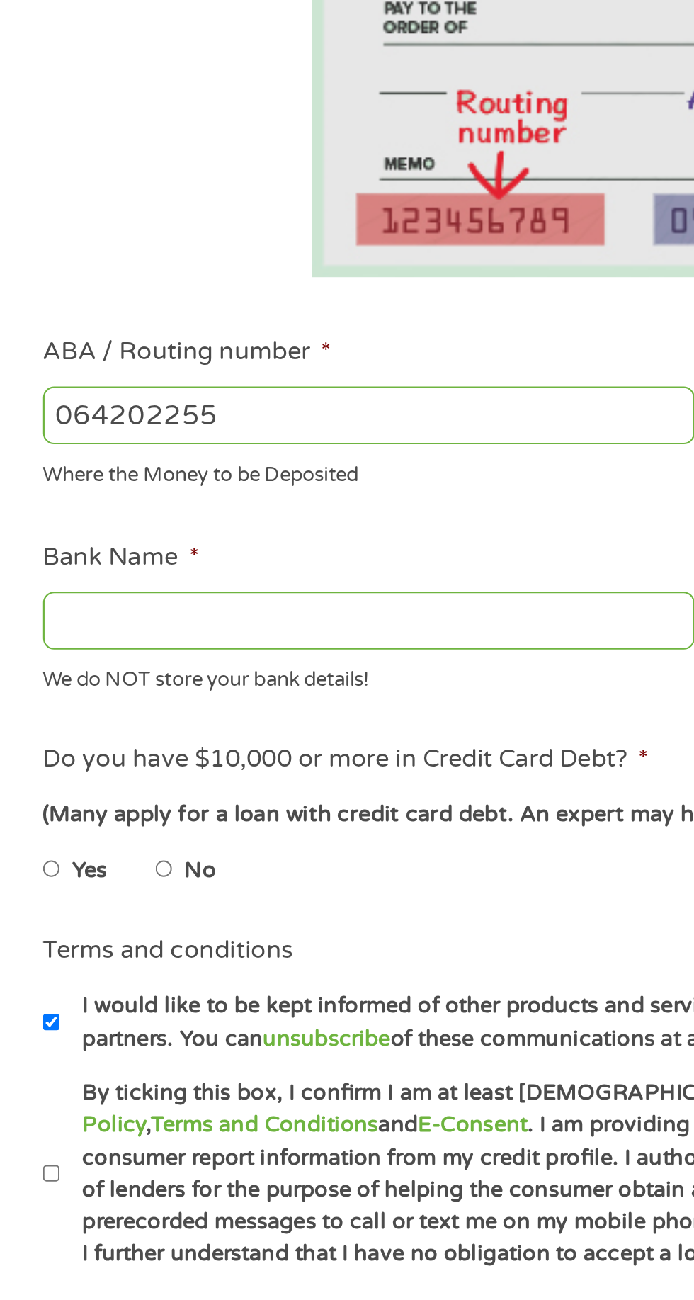
type input "064202255"
click at [200, 606] on input "Bank Name *" at bounding box center [185, 601] width 304 height 27
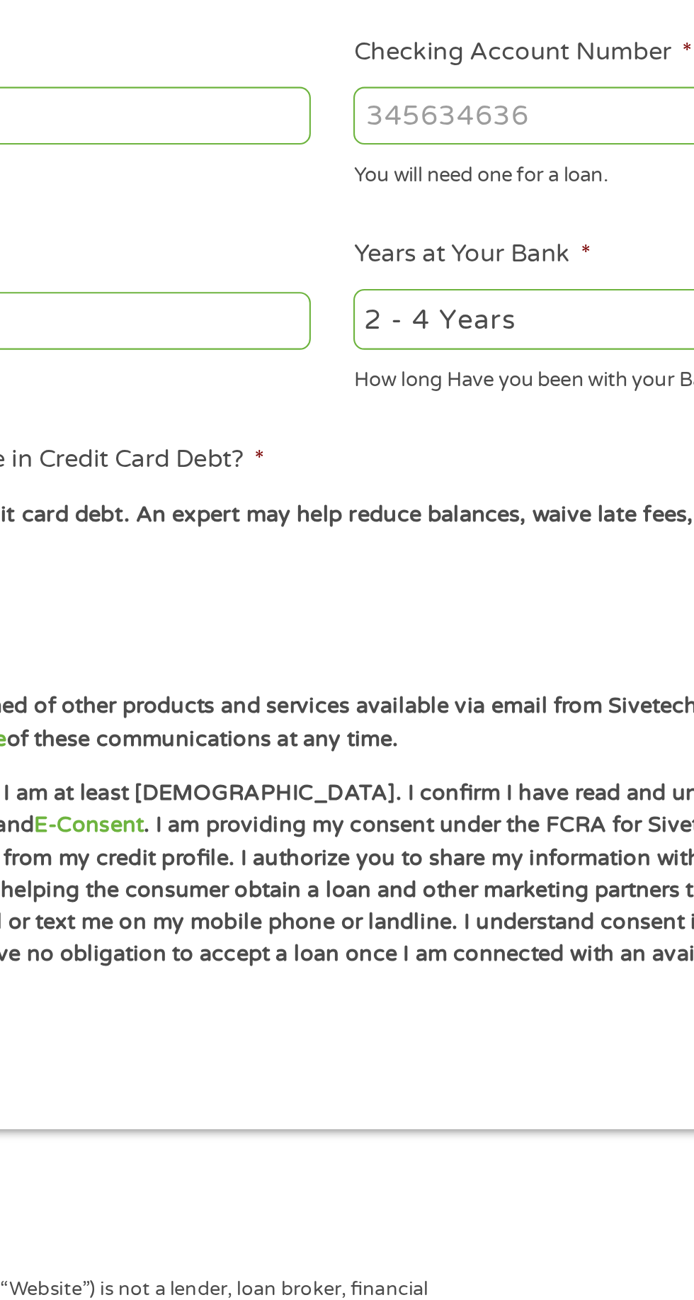
click at [460, 512] on input "Checking Account Number *" at bounding box center [509, 505] width 304 height 27
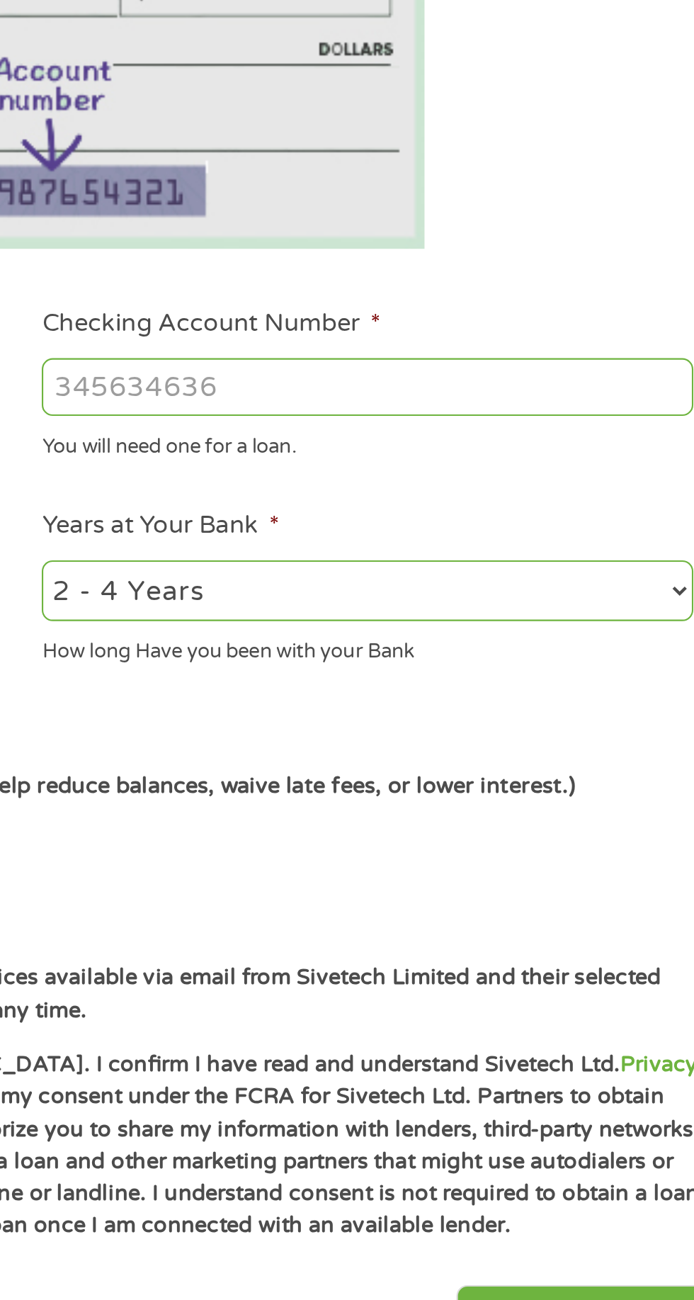
type input "CITIZENS NATIONAL BANK"
type input "4495286"
click at [524, 614] on select "2 - 4 Years 6 - 12 Months 1 - 2 Years Over 4 Years" at bounding box center [509, 601] width 304 height 29
select select "24months"
click at [357, 587] on select "2 - 4 Years 6 - 12 Months 1 - 2 Years Over 4 Years" at bounding box center [509, 601] width 304 height 29
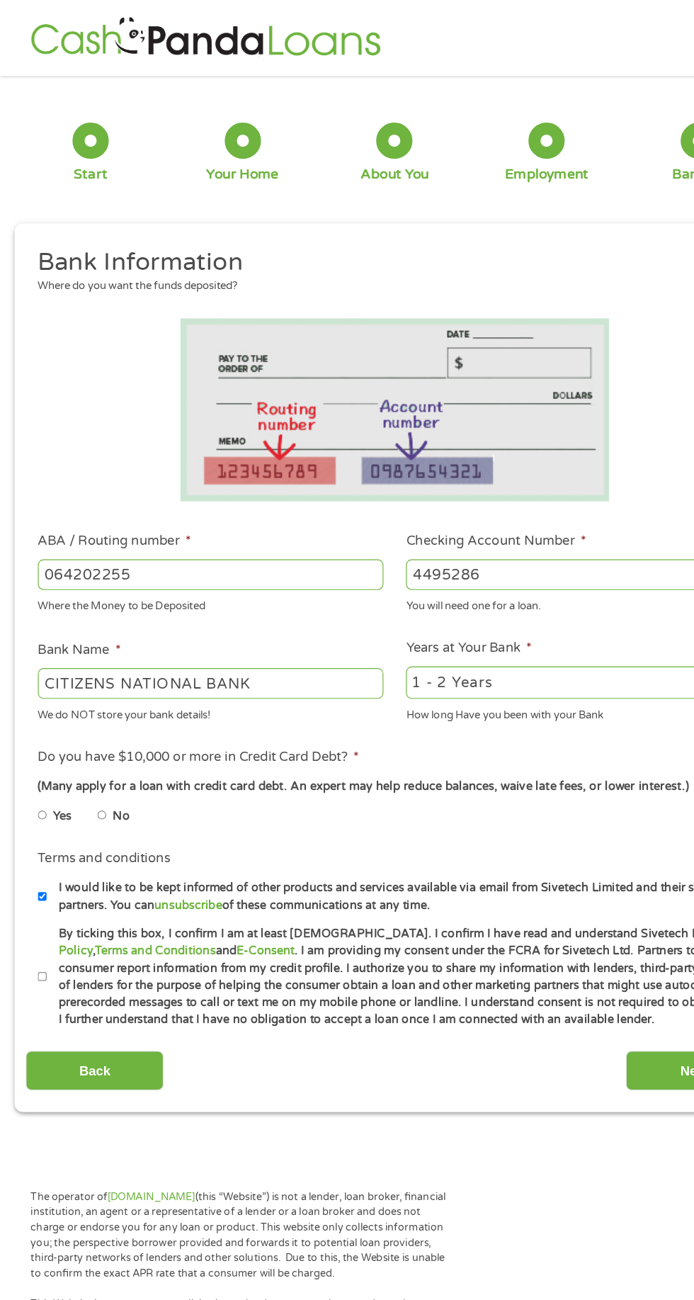
click at [38, 860] on input "By ticking this box, I confirm I am at least [DEMOGRAPHIC_DATA]. I confirm I ha…" at bounding box center [37, 859] width 9 height 23
checkbox input "true"
click at [38, 789] on input "I would like to be kept informed of other products and services available via e…" at bounding box center [37, 789] width 9 height 23
checkbox input "false"
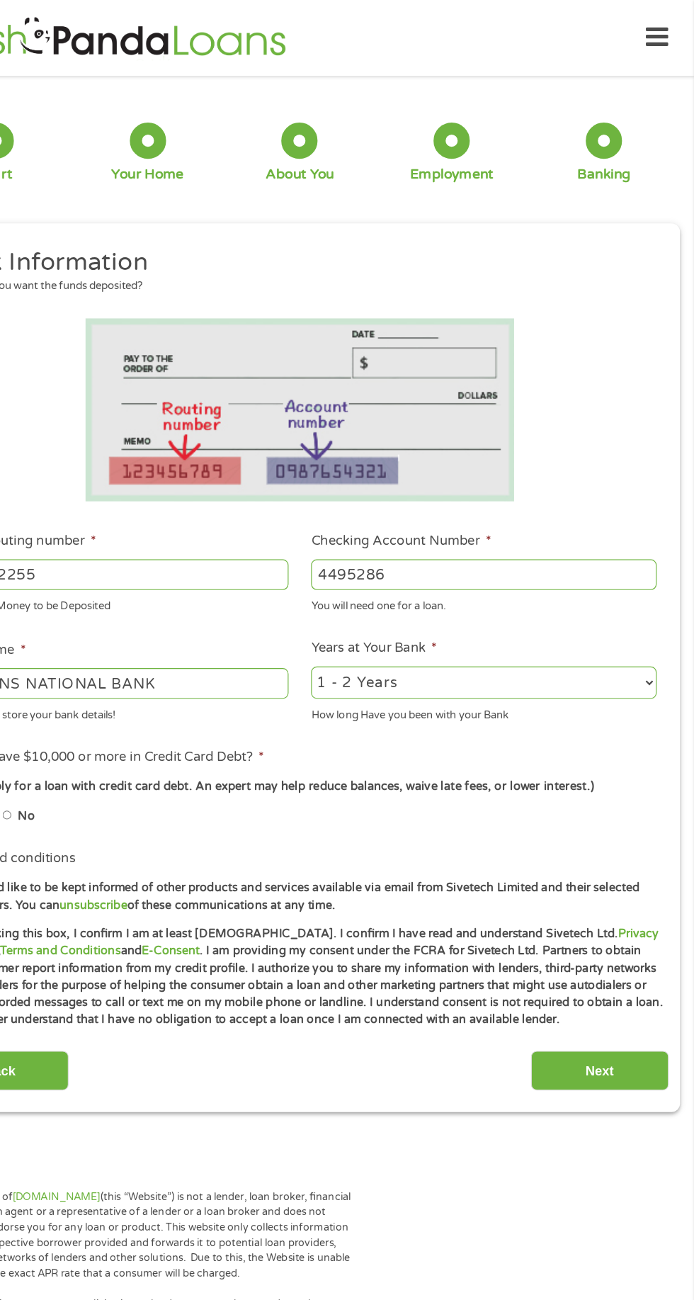
click at [616, 954] on input "Next" at bounding box center [610, 942] width 121 height 35
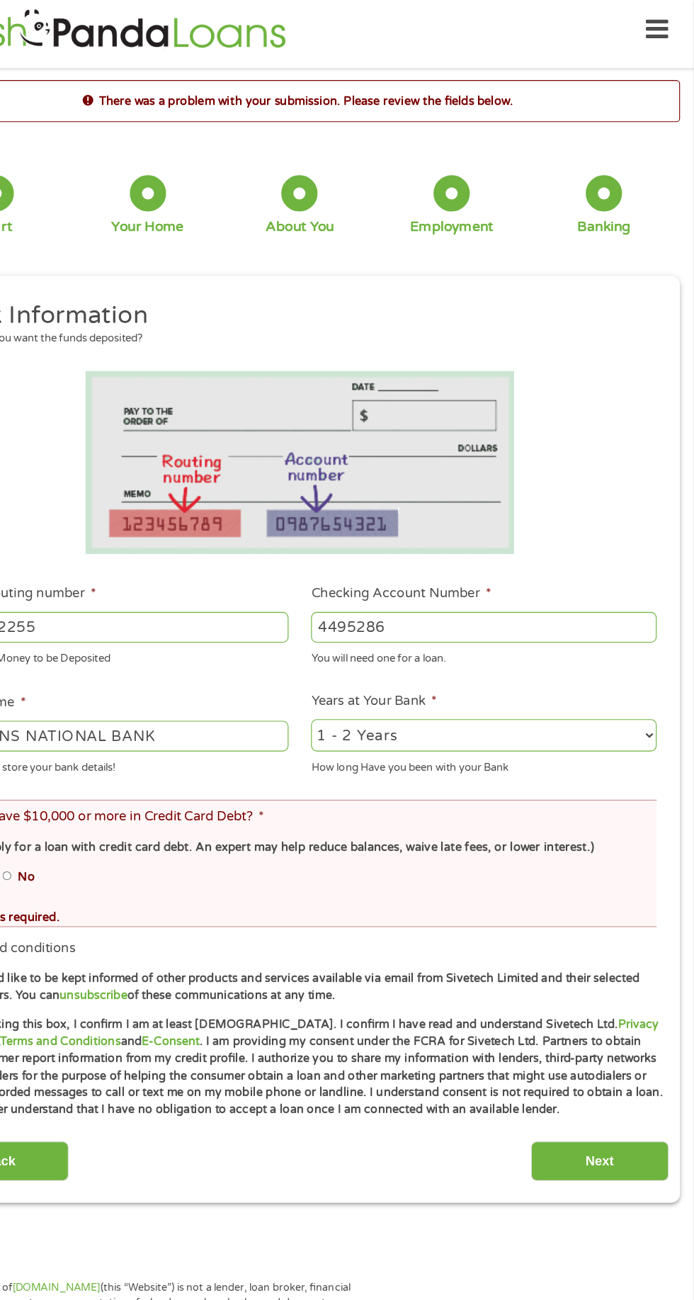
scroll to position [6, 6]
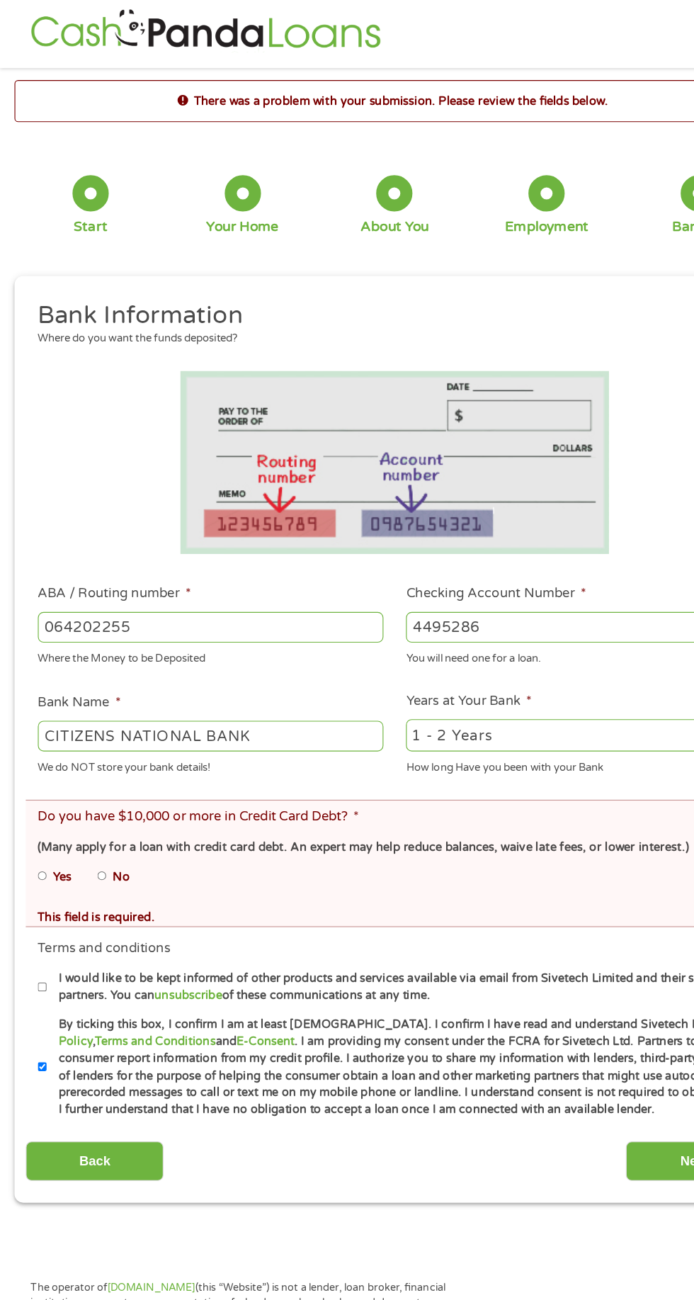
click at [92, 775] on input "No" at bounding box center [90, 770] width 9 height 23
radio input "true"
click at [576, 1031] on input "Next" at bounding box center [610, 1021] width 121 height 35
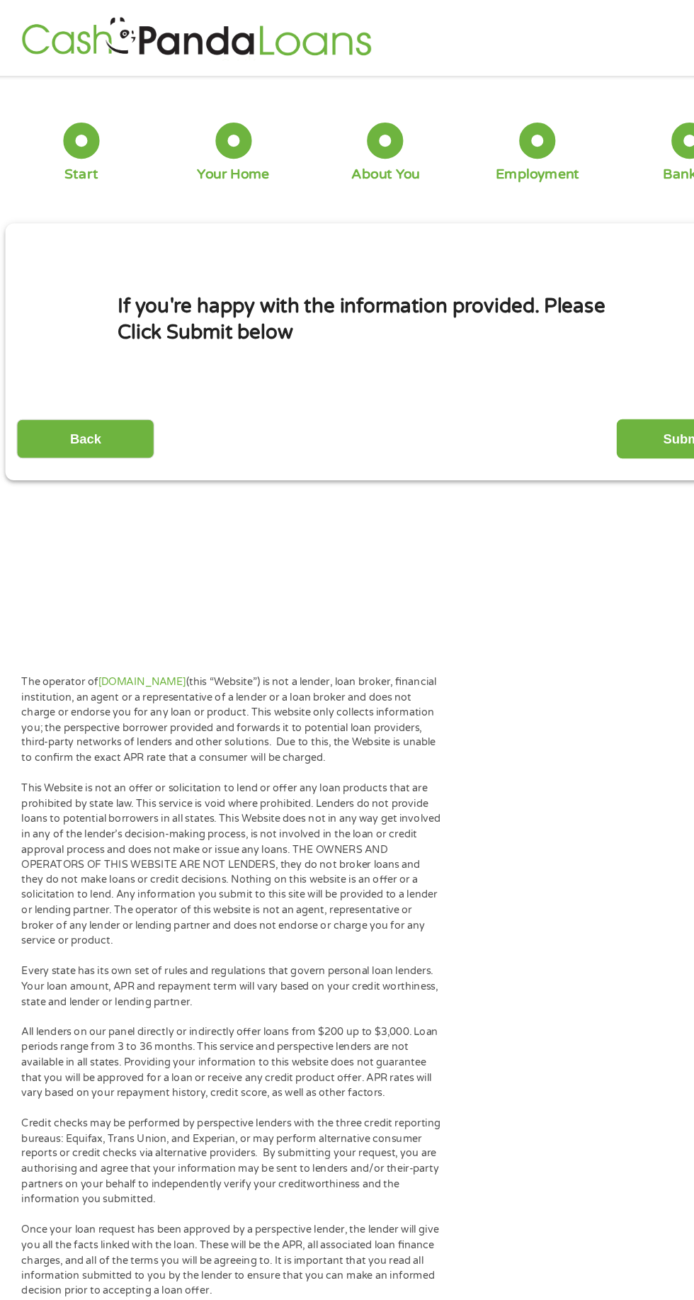
scroll to position [0, 0]
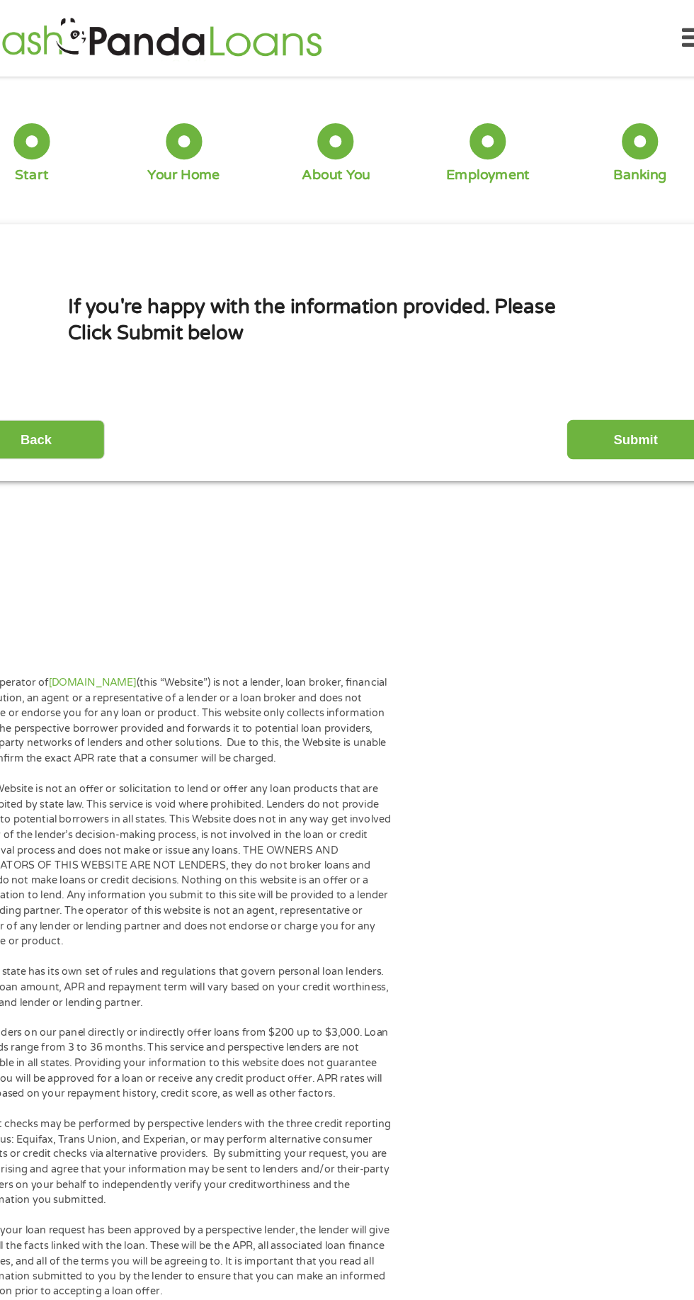
click at [628, 376] on input "Submit" at bounding box center [610, 386] width 121 height 35
